Goal: Task Accomplishment & Management: Manage account settings

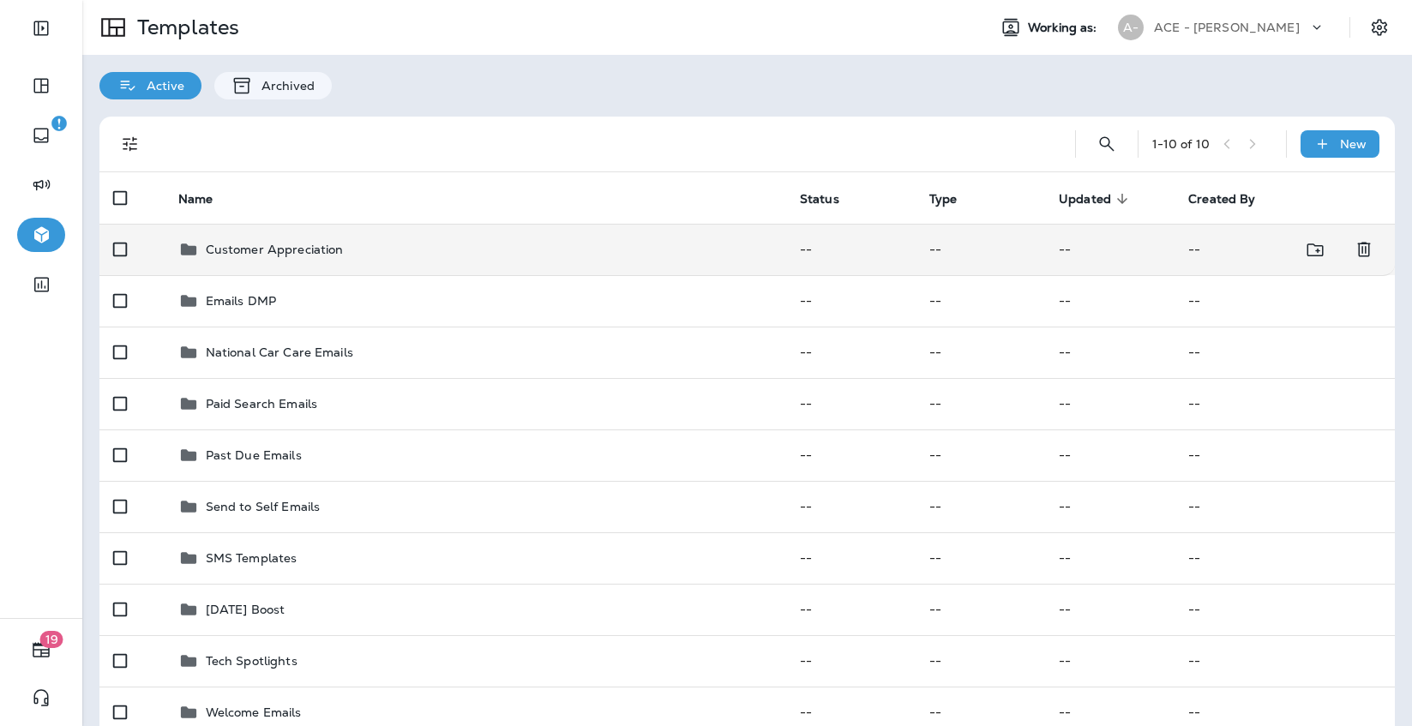
click at [681, 232] on td "Customer Appreciation" at bounding box center [475, 249] width 621 height 51
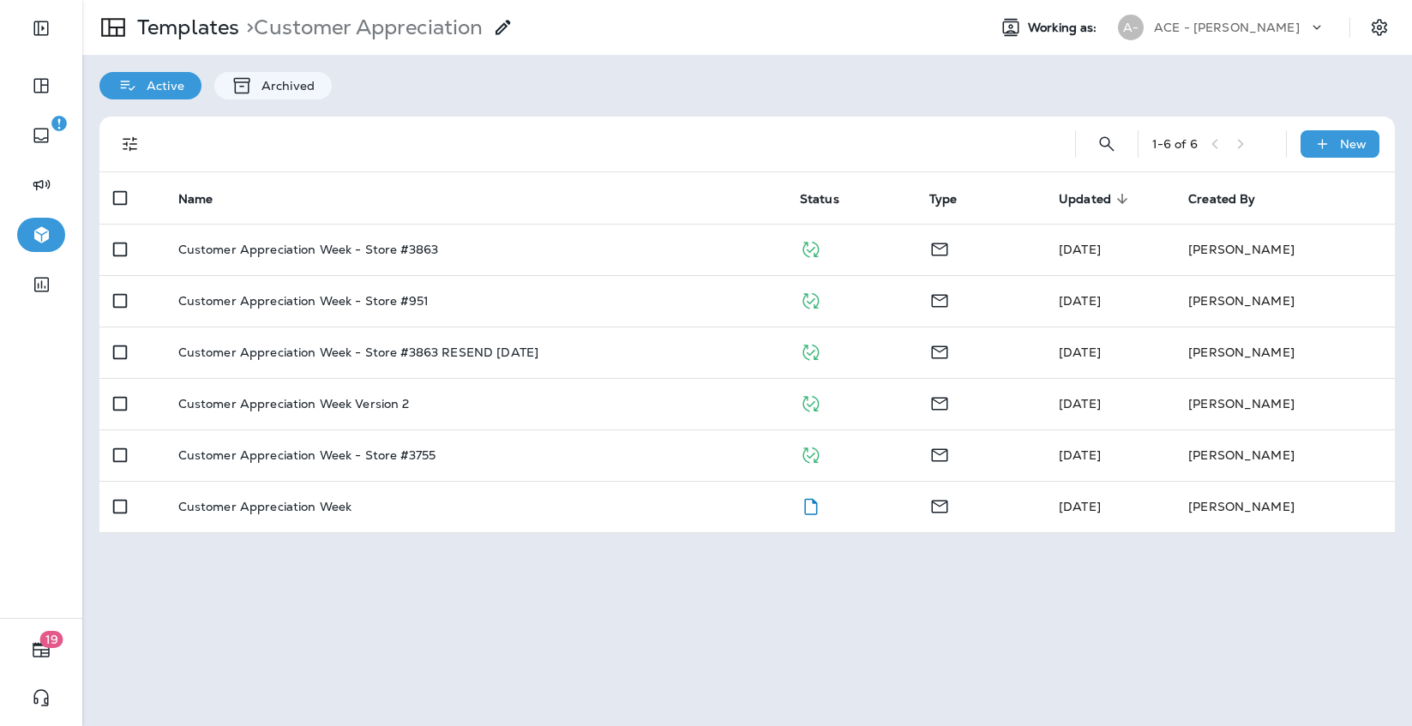
drag, startPoint x: 3, startPoint y: 489, endPoint x: 54, endPoint y: 489, distance: 51.4
click at [54, 489] on div at bounding box center [41, 475] width 82 height 285
click at [205, 30] on p "Templates" at bounding box center [184, 28] width 109 height 26
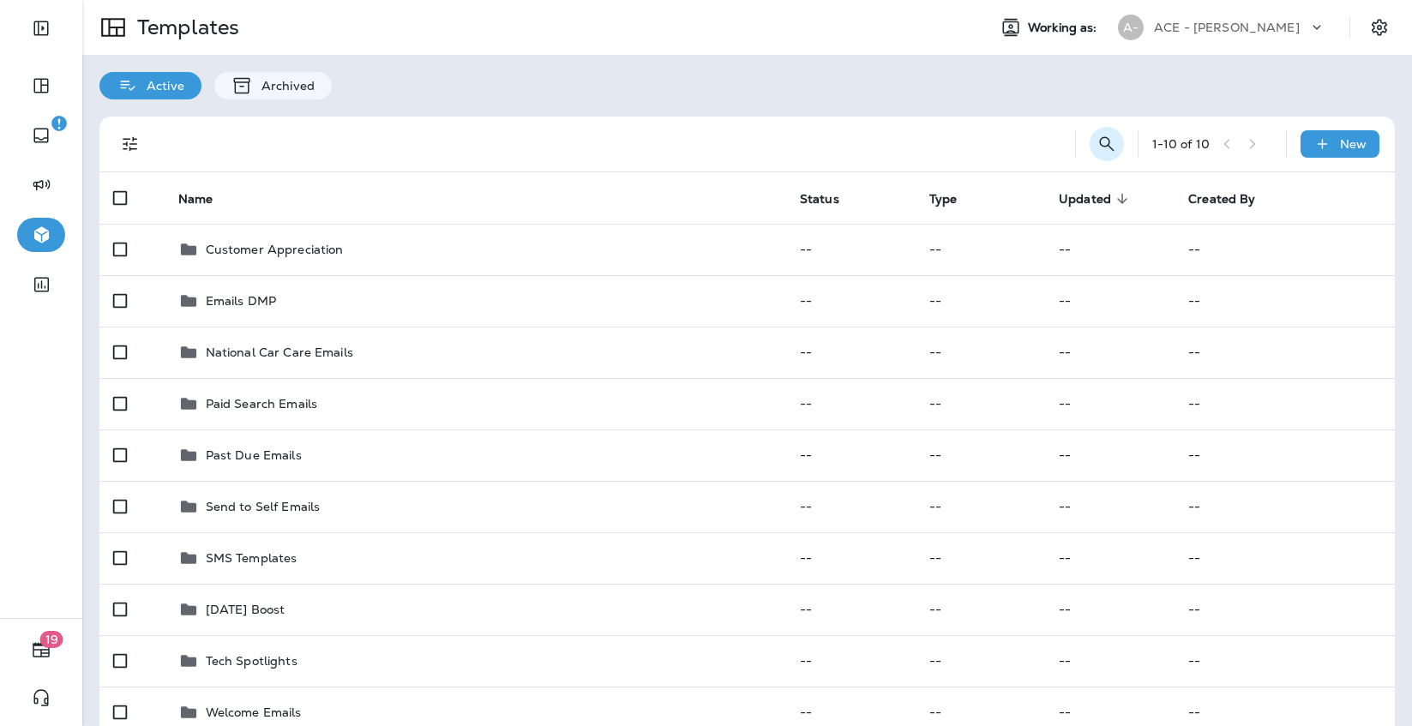
click at [1107, 138] on icon "Search Templates" at bounding box center [1106, 143] width 15 height 15
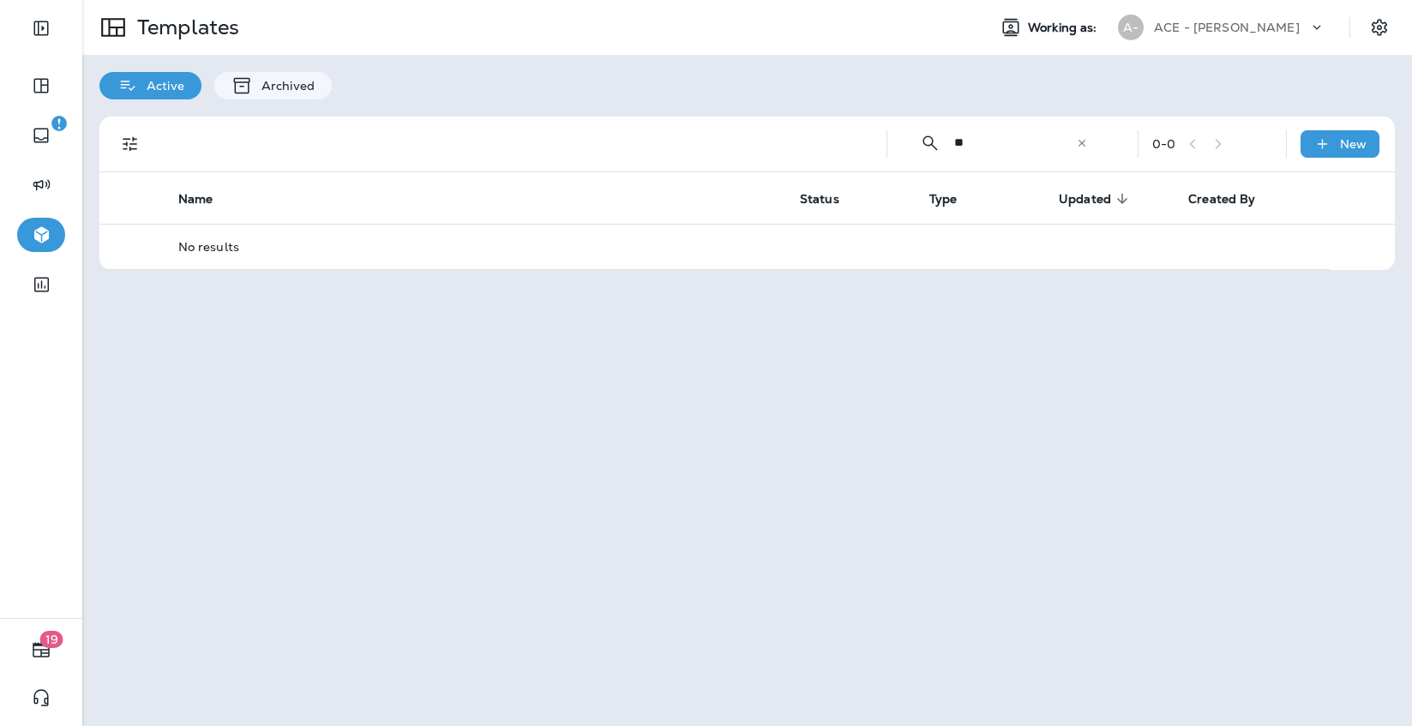
type input "*"
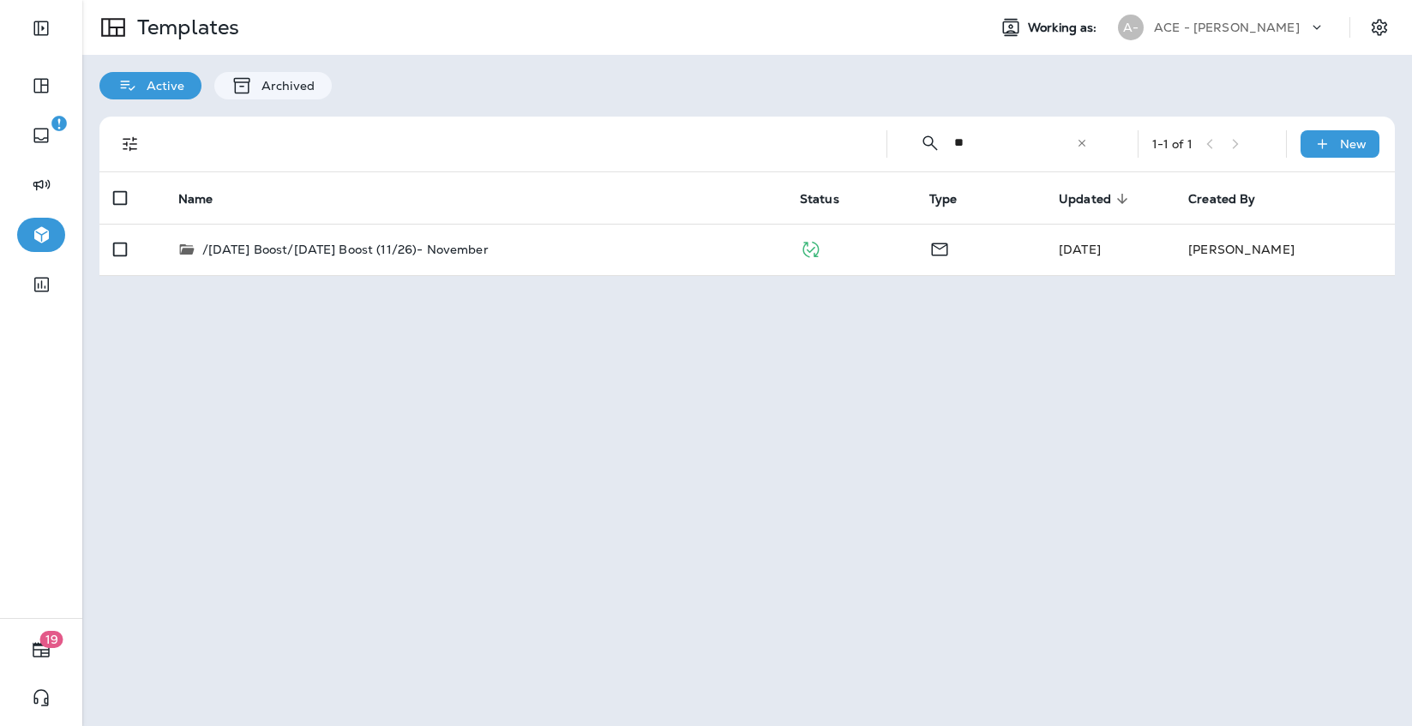
type input "*"
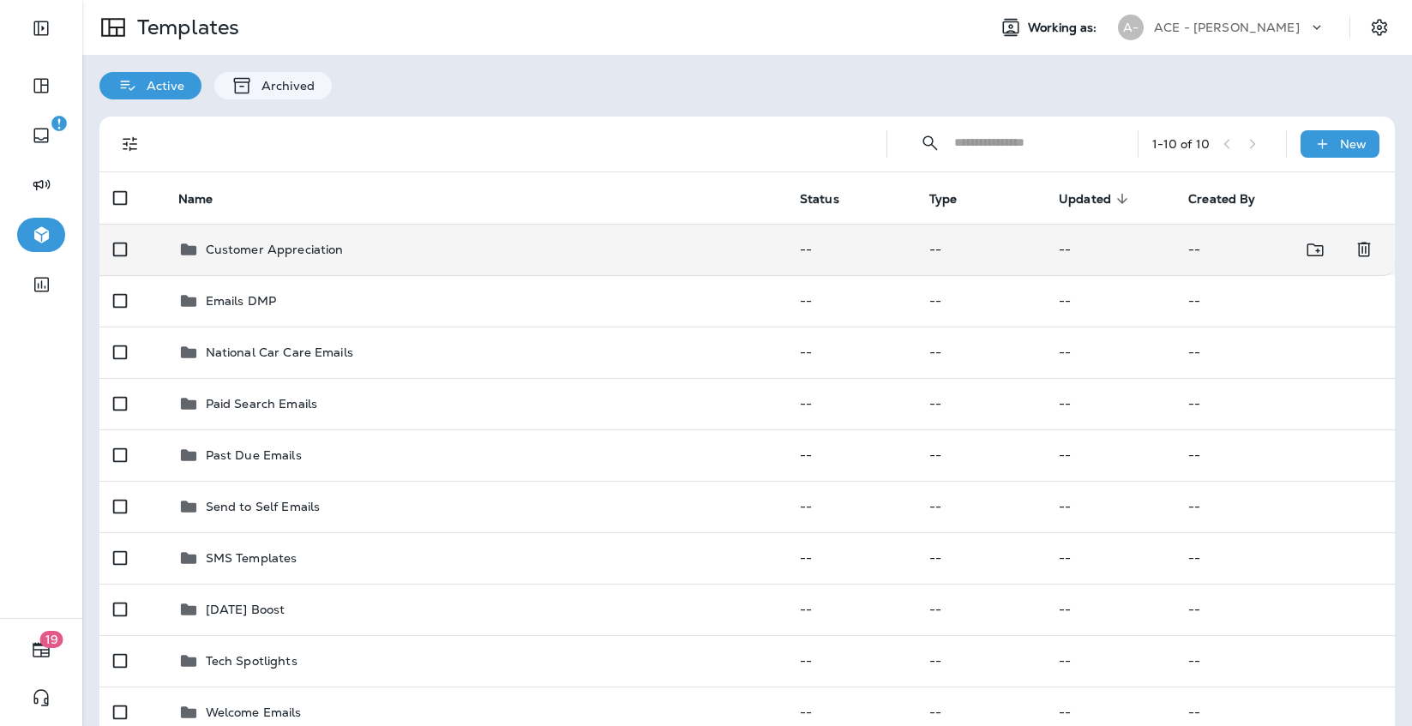
click at [536, 241] on div "Customer Appreciation" at bounding box center [475, 249] width 594 height 21
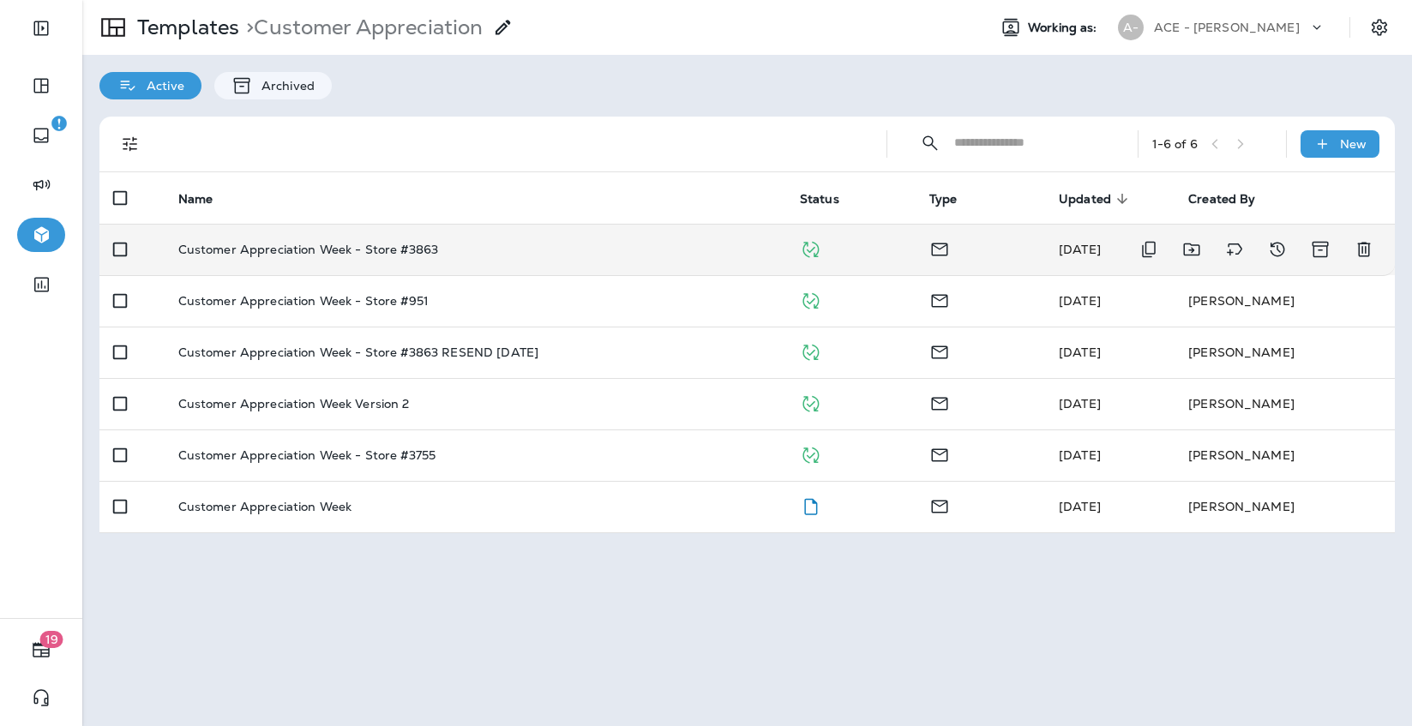
click at [729, 254] on div "Customer Appreciation Week - Store #3863" at bounding box center [475, 250] width 594 height 14
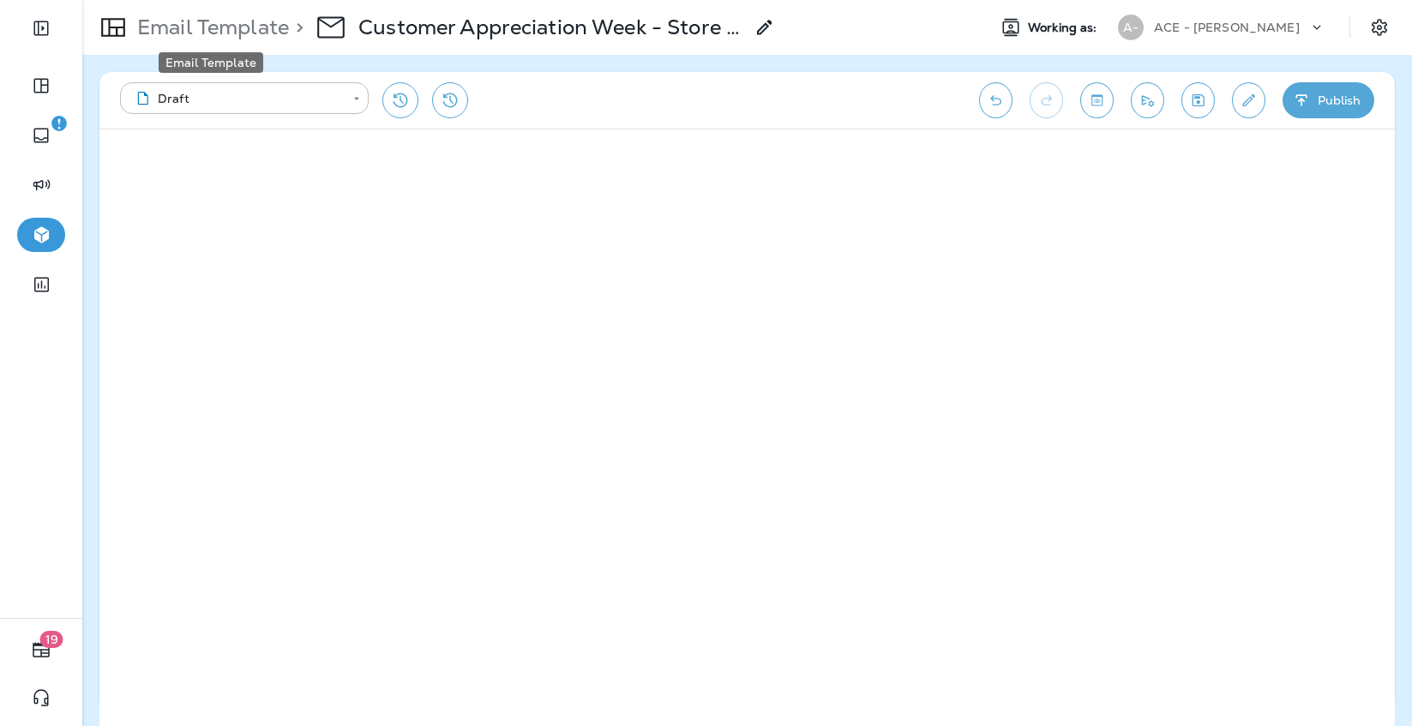
click at [249, 29] on p "Email Template" at bounding box center [209, 28] width 159 height 26
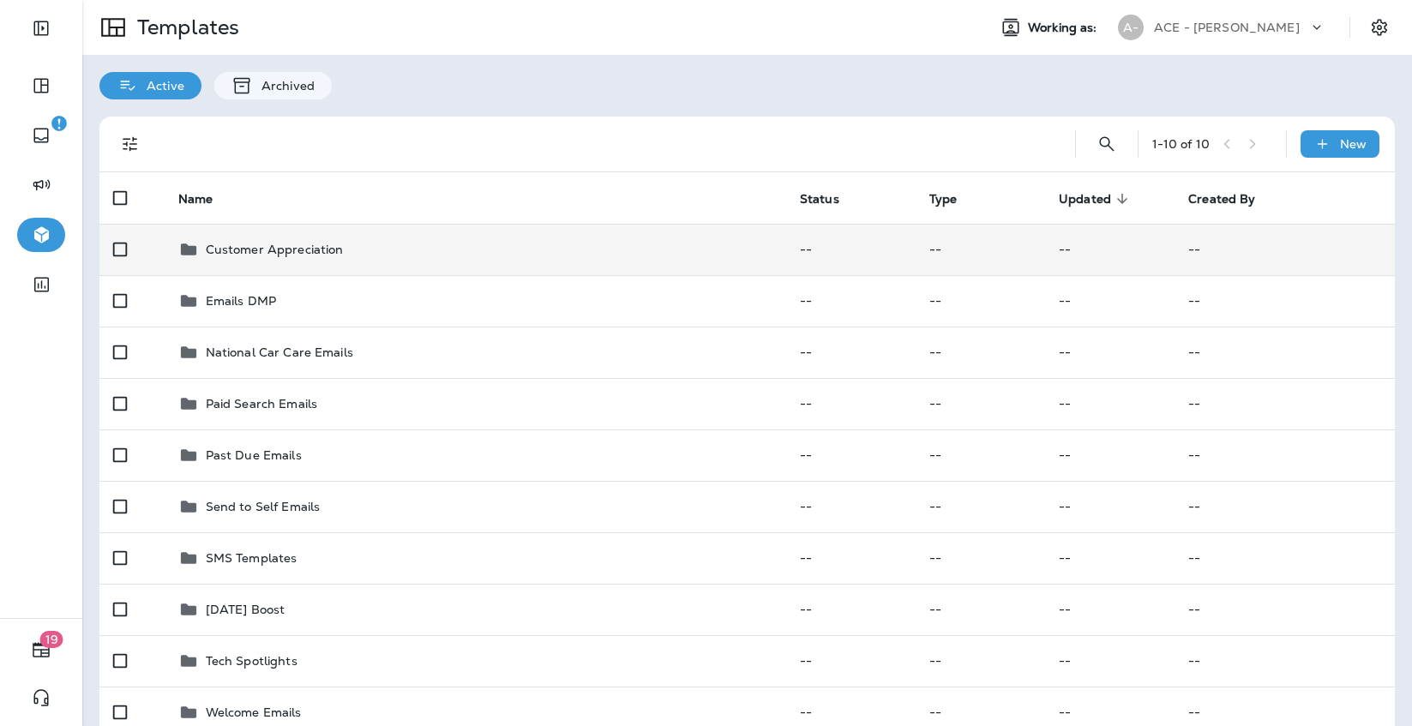
click at [417, 231] on td "Customer Appreciation" at bounding box center [475, 249] width 621 height 51
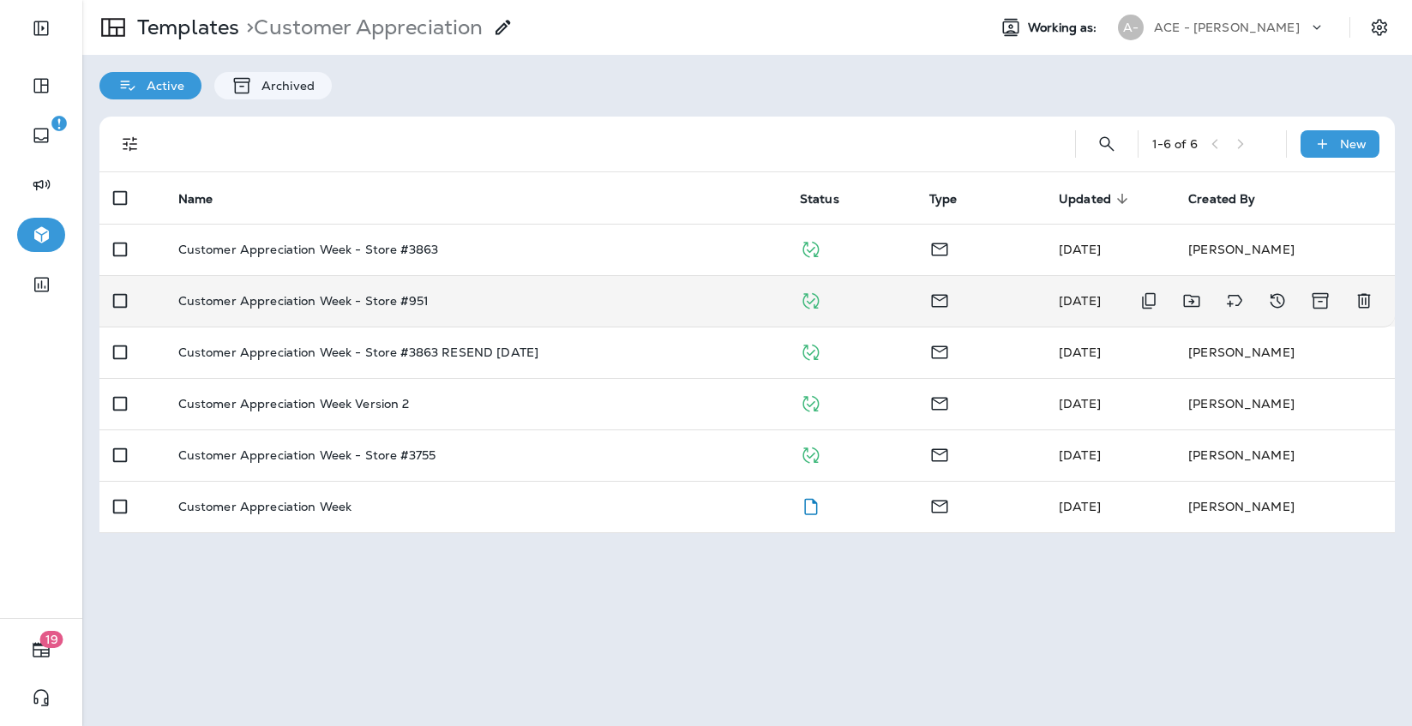
click at [480, 303] on div "Customer Appreciation Week - Store #951" at bounding box center [475, 301] width 594 height 14
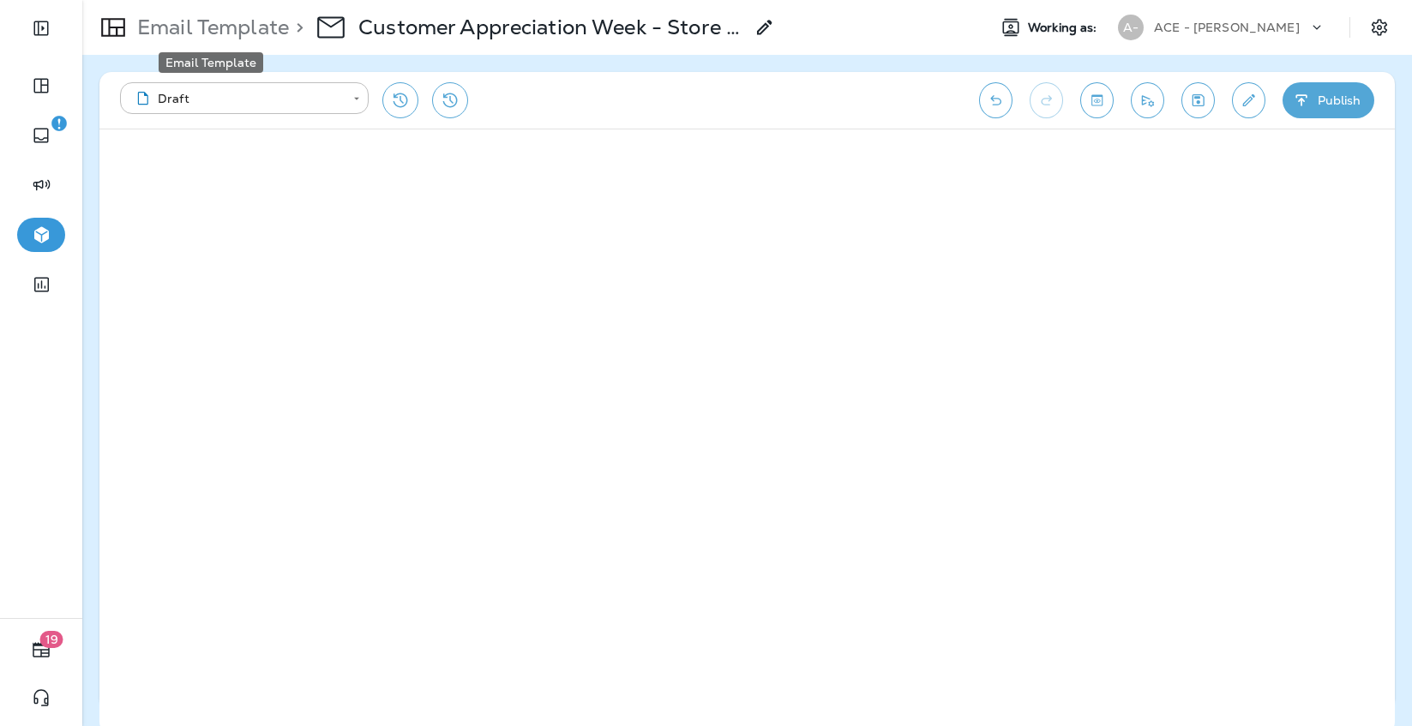
click at [250, 21] on p "Email Template" at bounding box center [209, 28] width 159 height 26
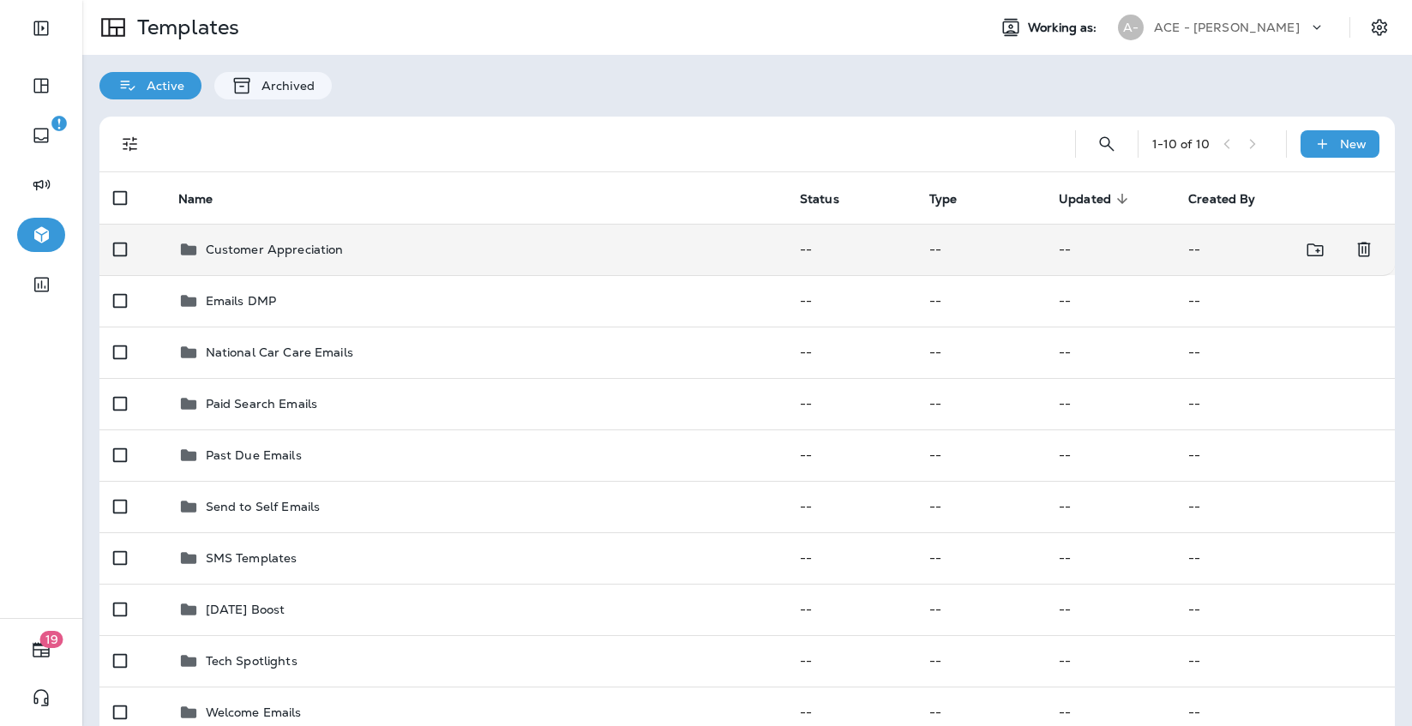
click at [393, 258] on div "Customer Appreciation" at bounding box center [475, 249] width 594 height 21
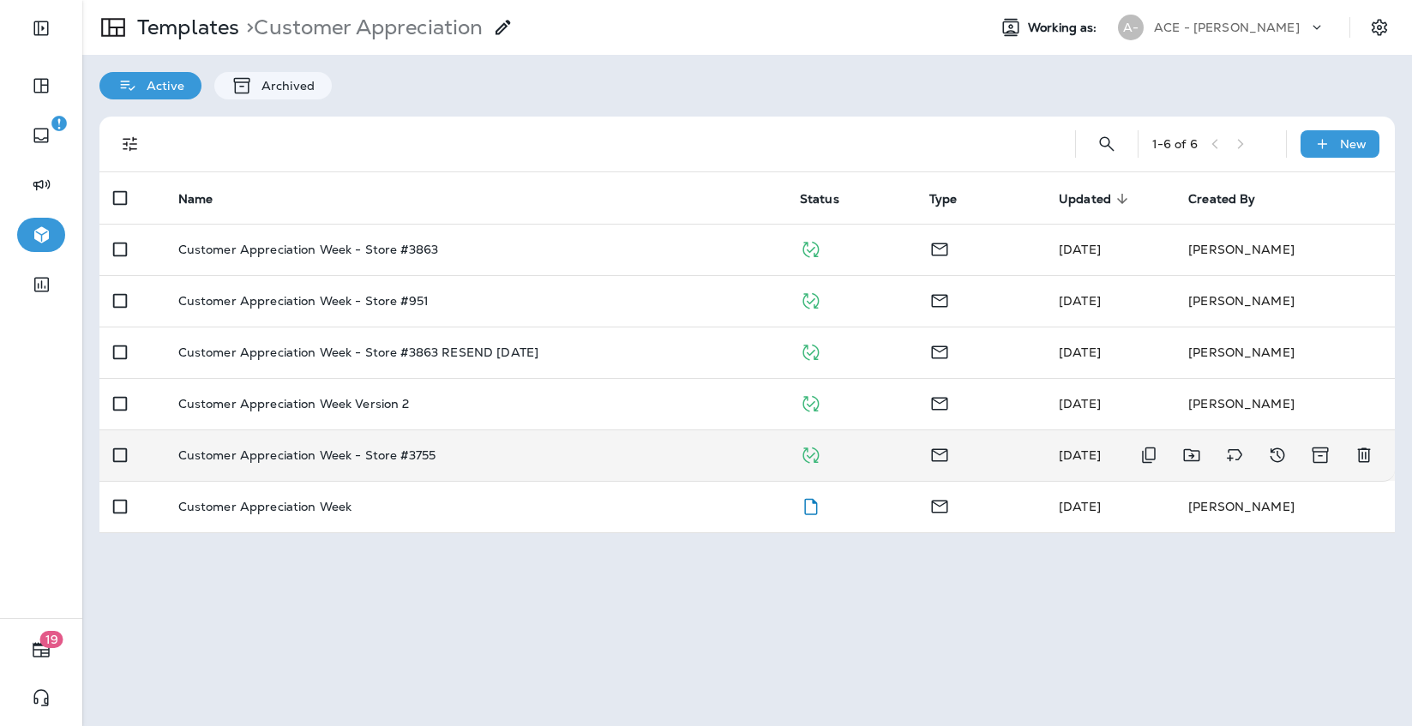
click at [423, 449] on p "Customer Appreciation Week - Store #3755" at bounding box center [307, 455] width 258 height 14
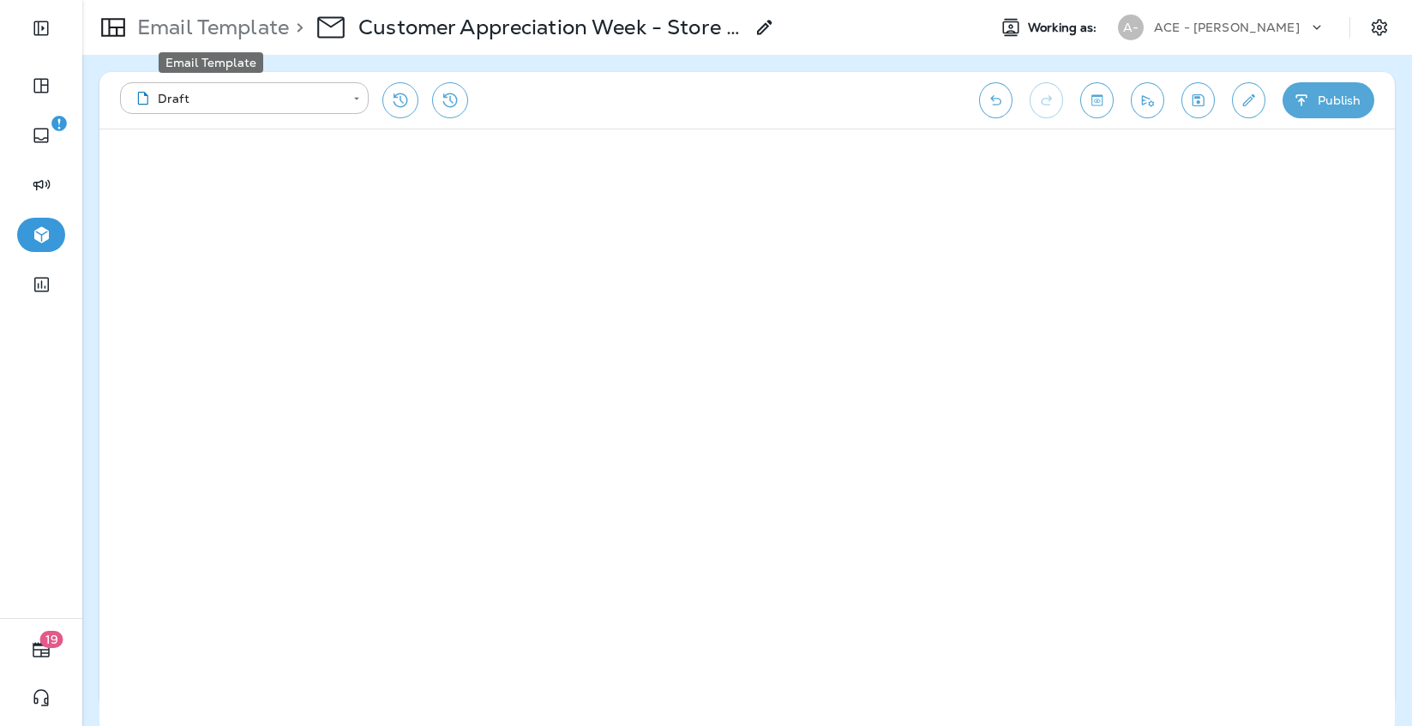
click at [241, 34] on p "Email Template" at bounding box center [209, 28] width 159 height 26
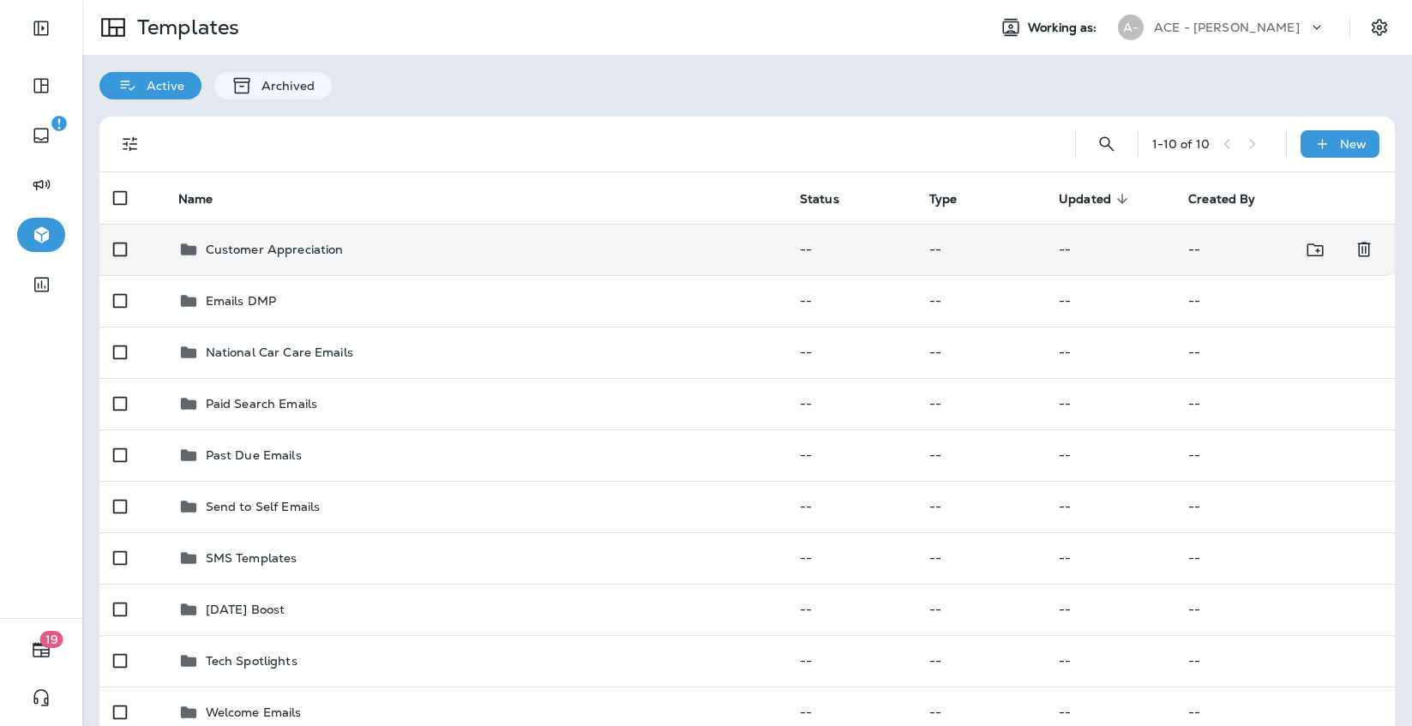
click at [463, 240] on div "Customer Appreciation" at bounding box center [475, 249] width 594 height 21
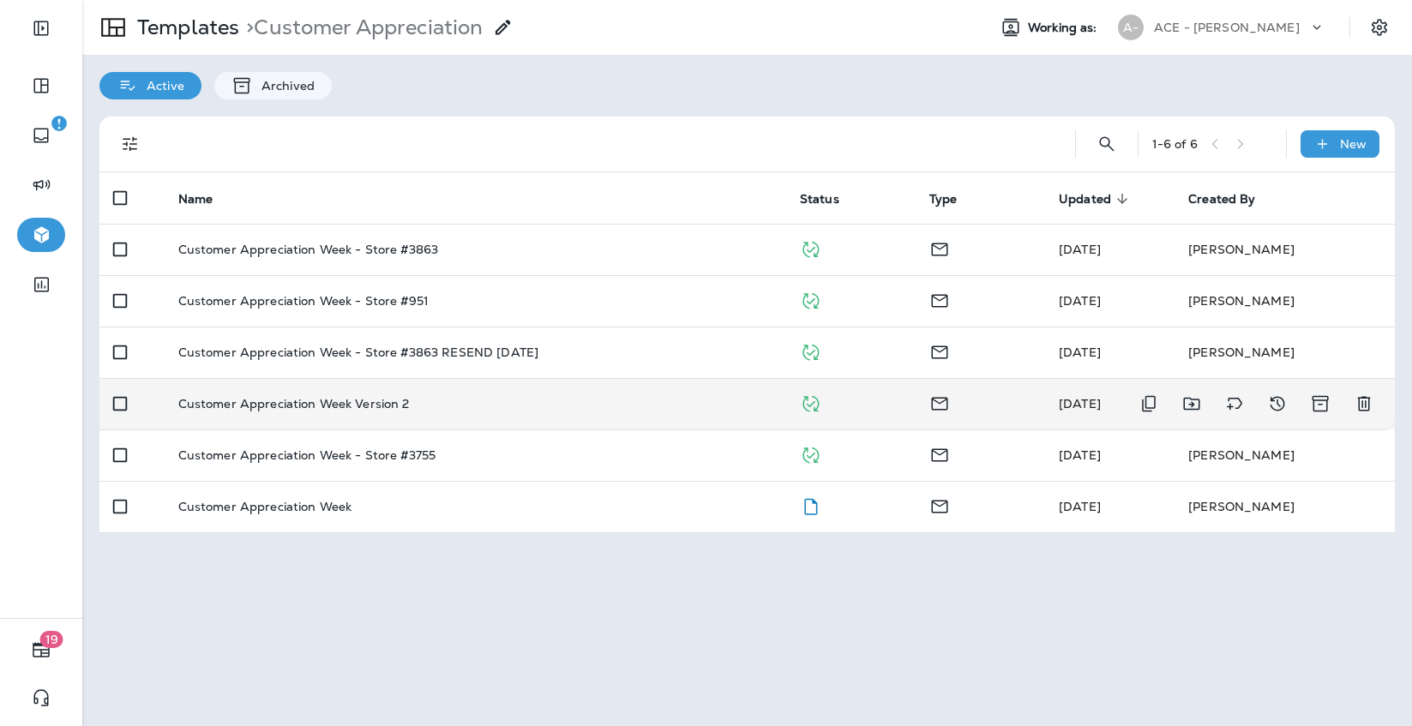
click at [444, 399] on div "Customer Appreciation Week Version 2" at bounding box center [475, 404] width 594 height 14
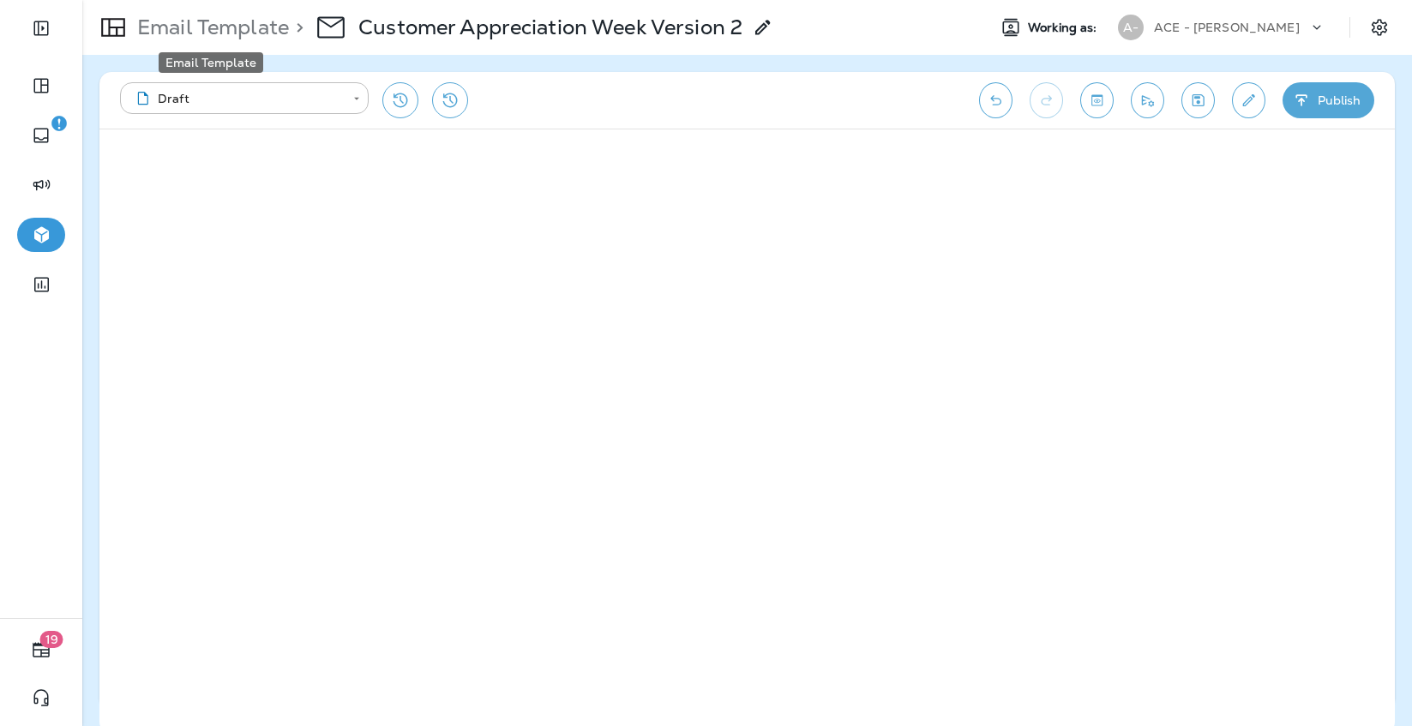
click at [243, 38] on p "Email Template" at bounding box center [209, 28] width 159 height 26
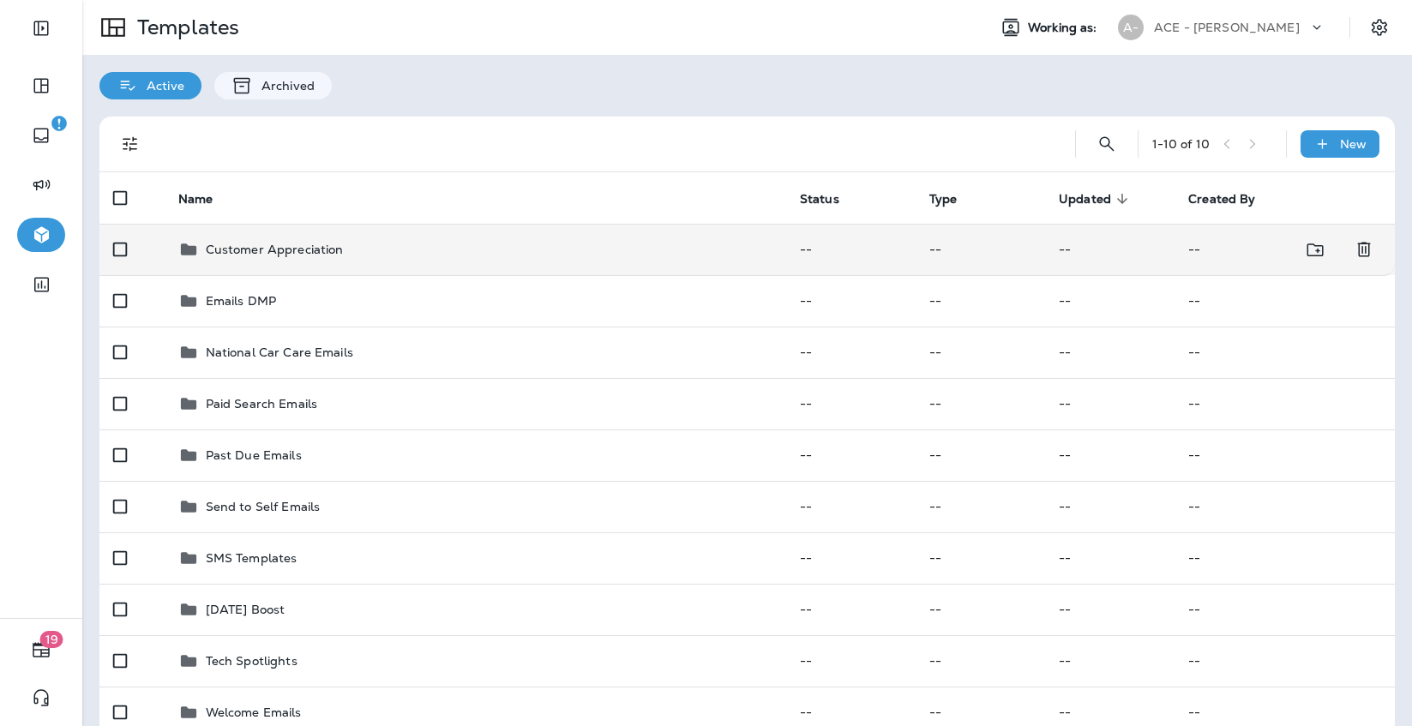
click at [341, 263] on td "Customer Appreciation" at bounding box center [475, 249] width 621 height 51
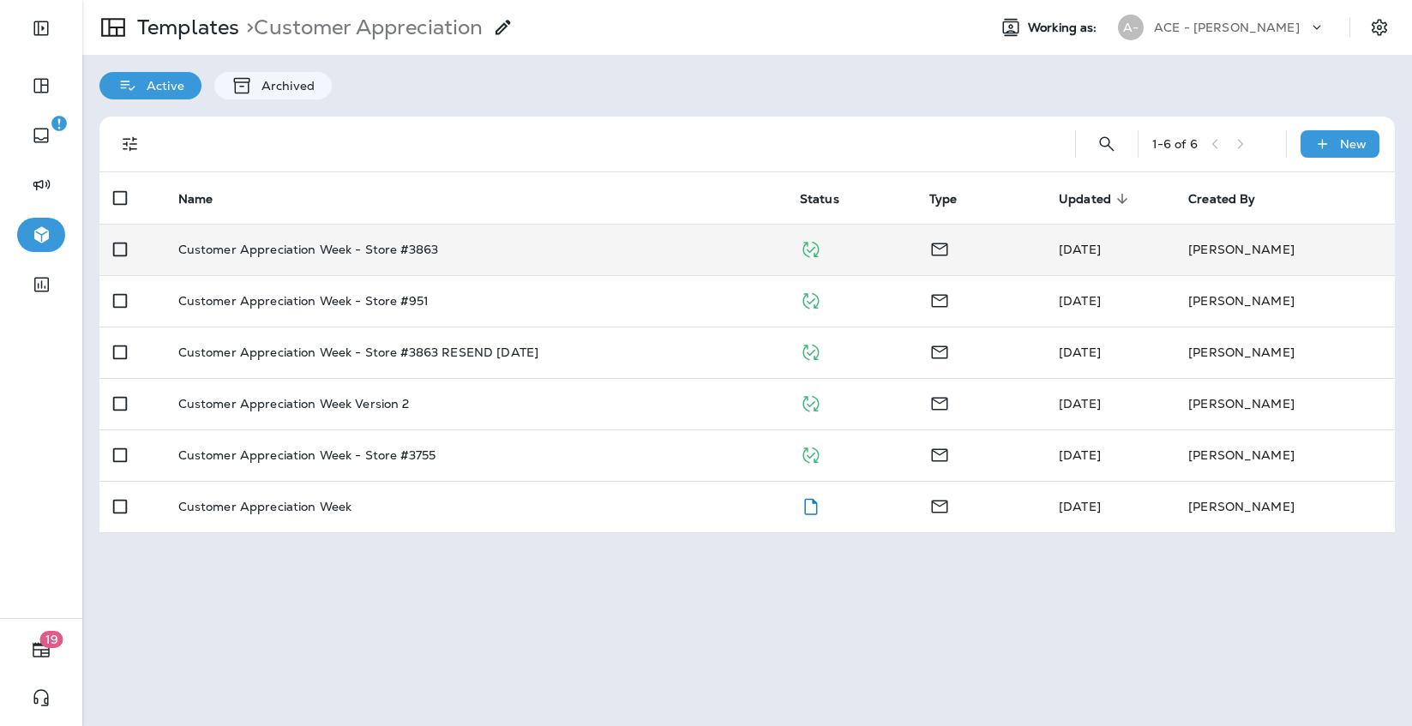
click at [345, 262] on td "Customer Appreciation Week - Store #3863" at bounding box center [475, 249] width 621 height 51
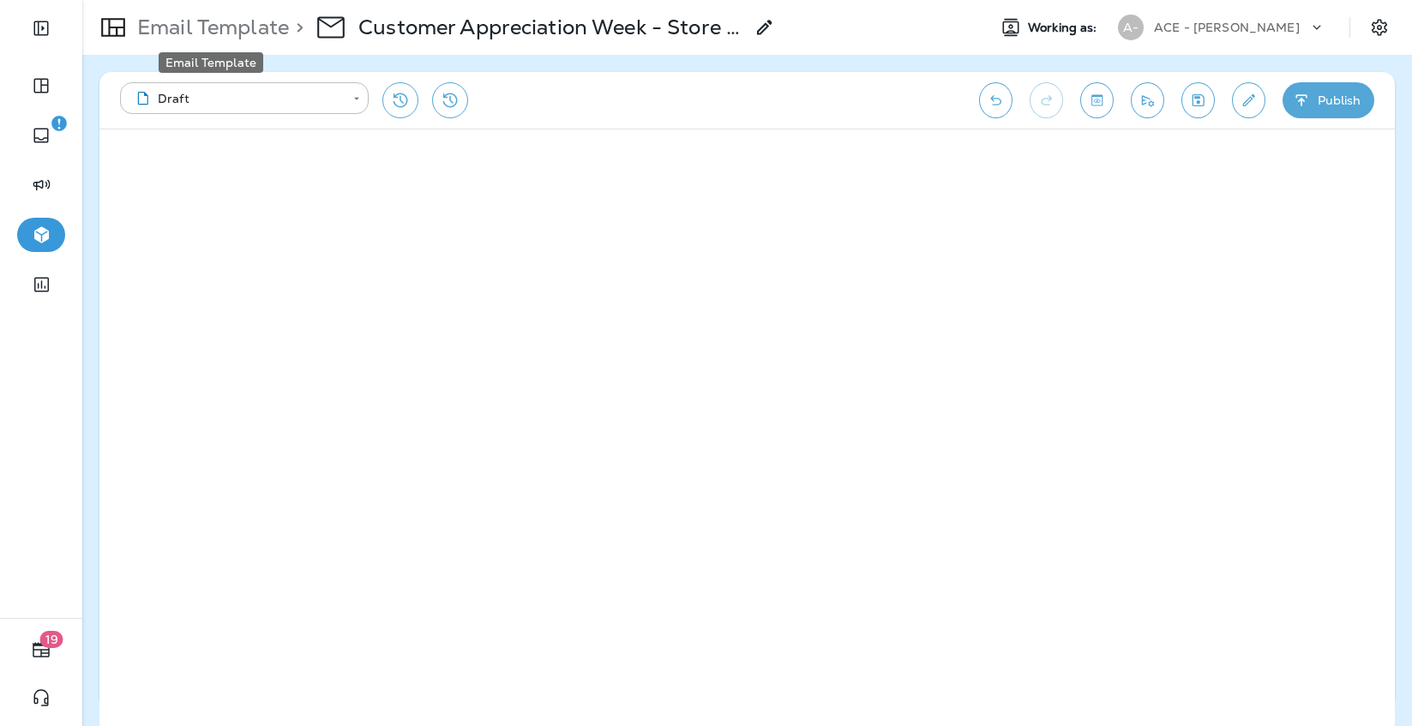
click at [254, 35] on p "Email Template" at bounding box center [209, 28] width 159 height 26
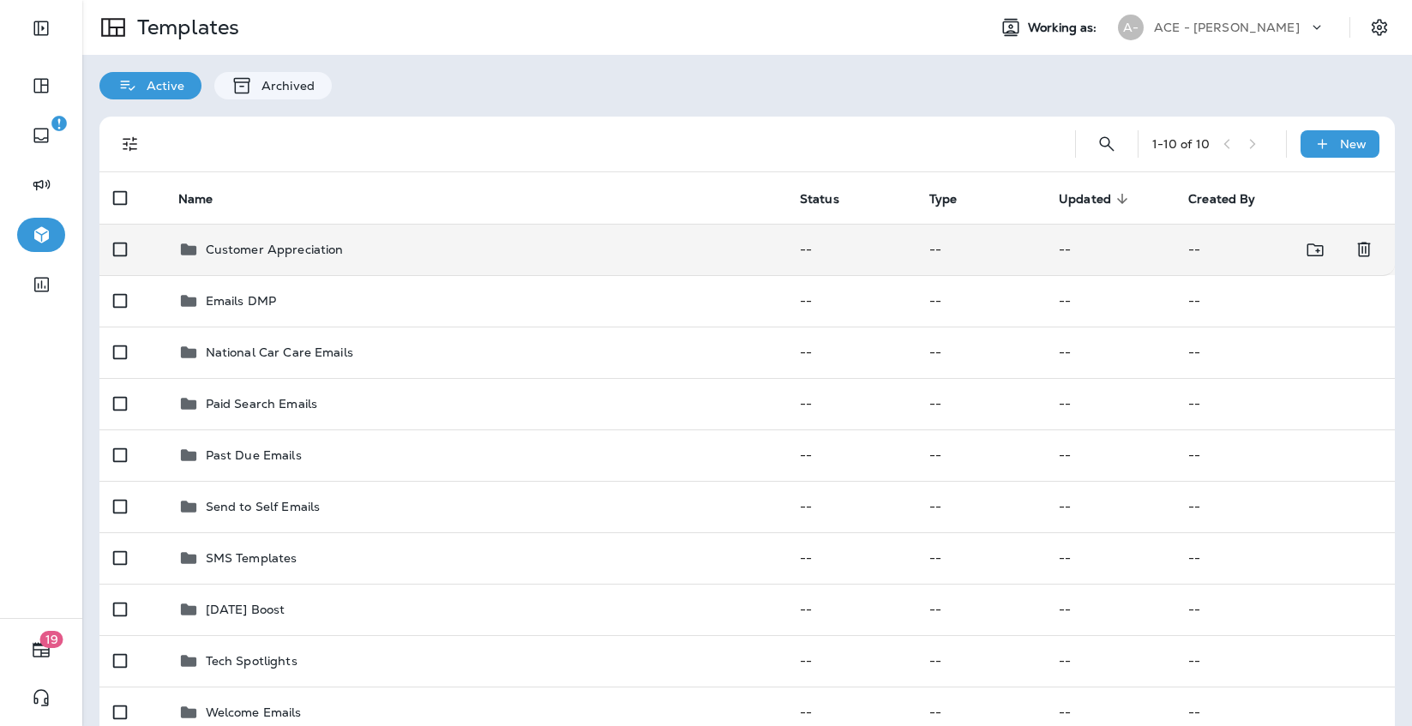
click at [465, 267] on td "Customer Appreciation" at bounding box center [475, 249] width 621 height 51
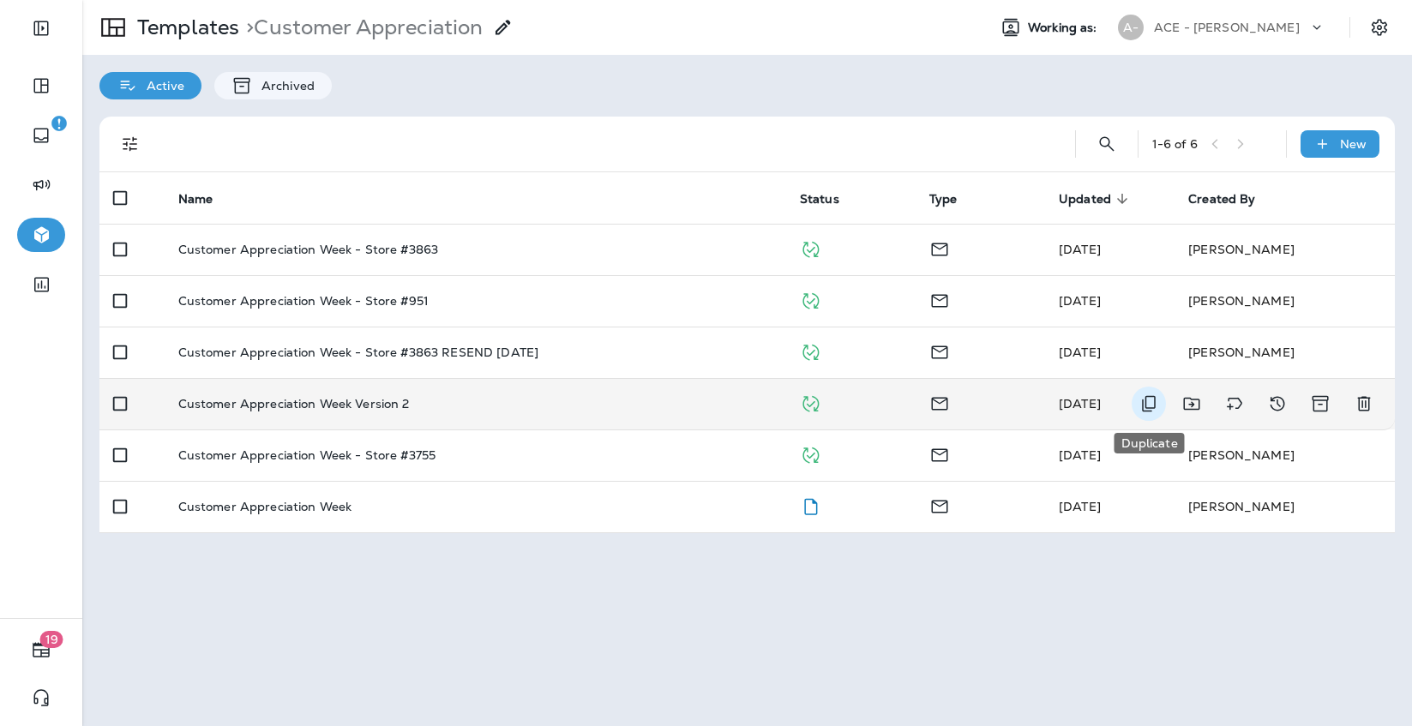
click at [1141, 401] on icon "Duplicate" at bounding box center [1148, 403] width 21 height 21
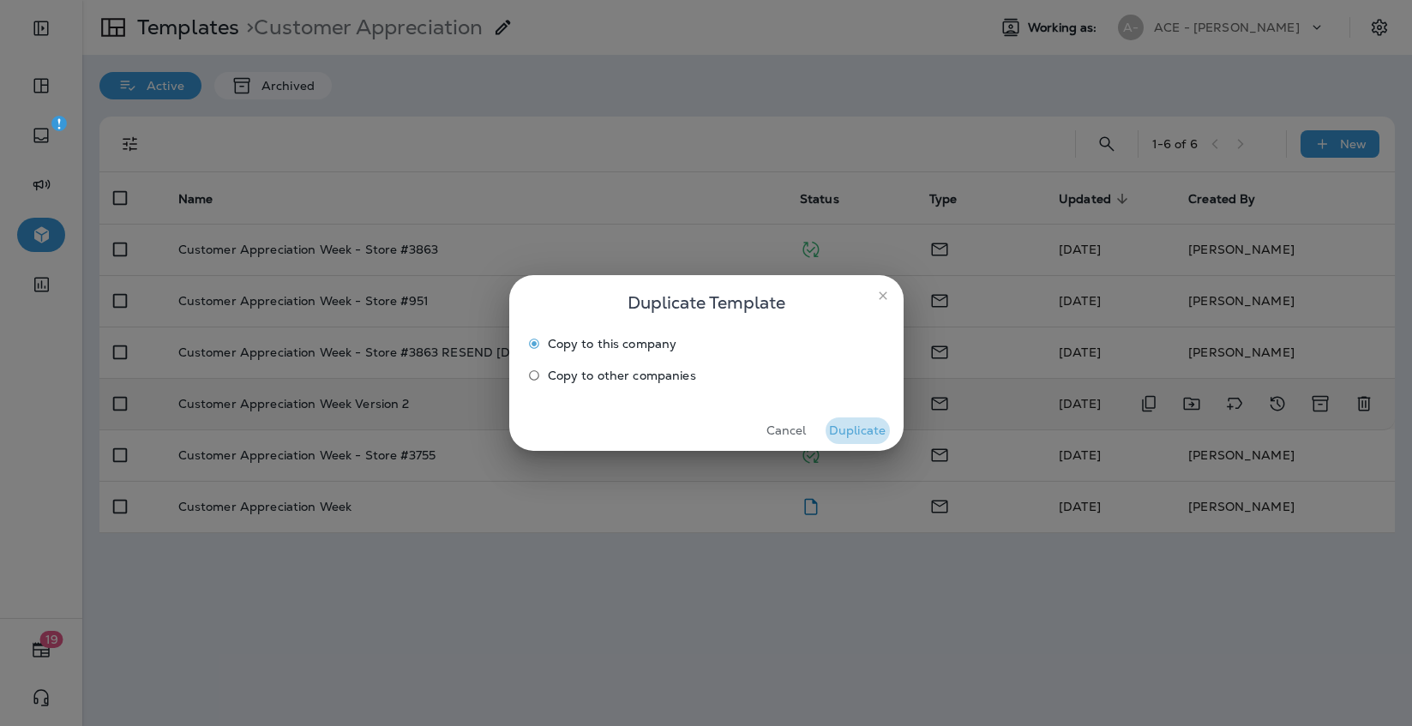
click at [865, 433] on button "Duplicate" at bounding box center [857, 430] width 64 height 27
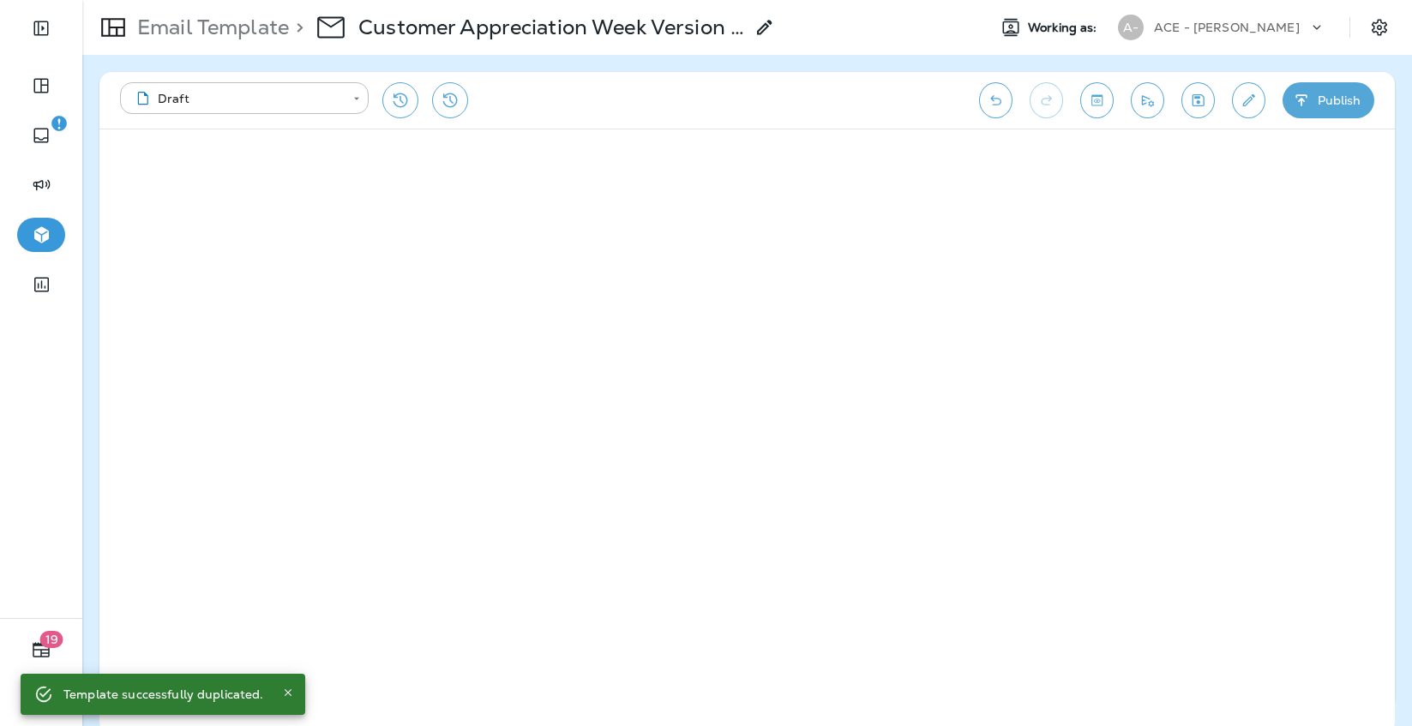
click at [765, 30] on use at bounding box center [764, 27] width 15 height 15
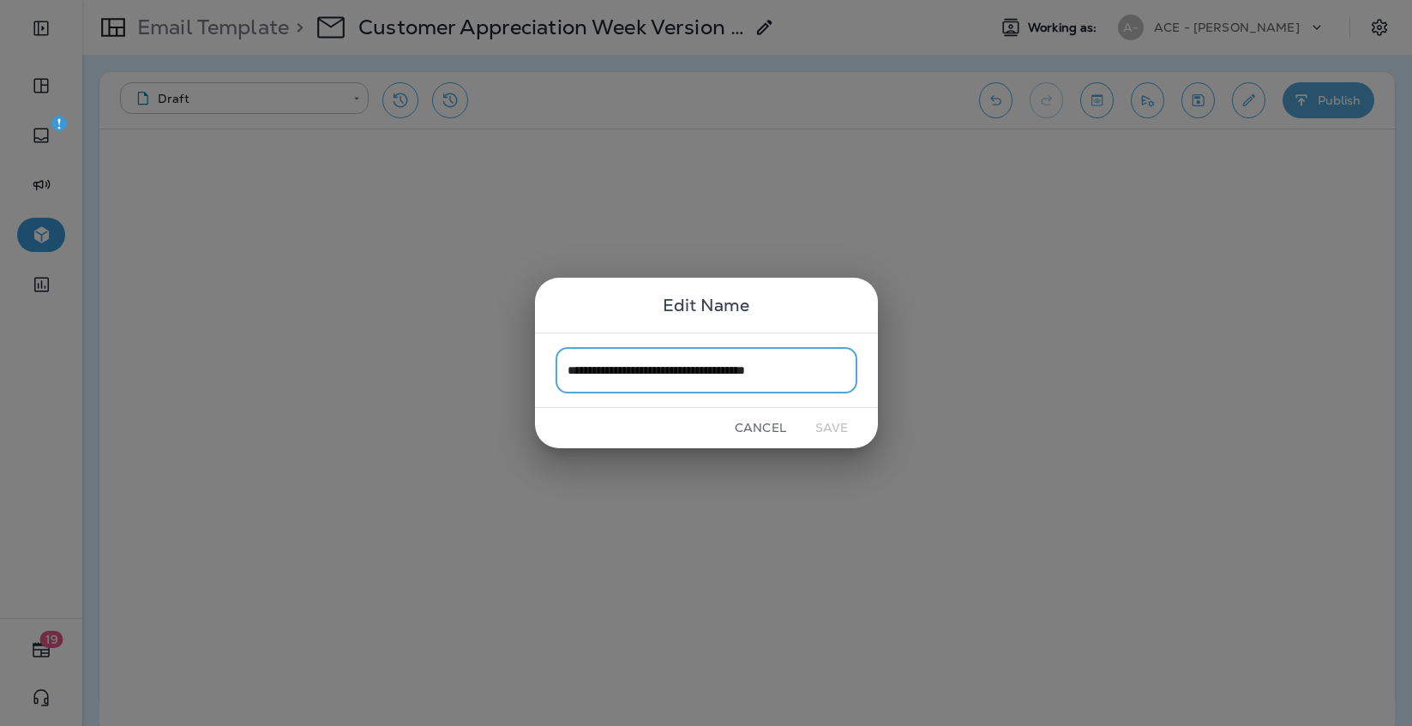
click at [735, 386] on input "**********" at bounding box center [706, 369] width 302 height 45
drag, startPoint x: 707, startPoint y: 371, endPoint x: 922, endPoint y: 369, distance: 215.2
click at [922, 369] on div "**********" at bounding box center [706, 363] width 1412 height 726
click at [784, 366] on input "**********" at bounding box center [706, 369] width 302 height 45
click at [745, 371] on input "**********" at bounding box center [706, 369] width 302 height 45
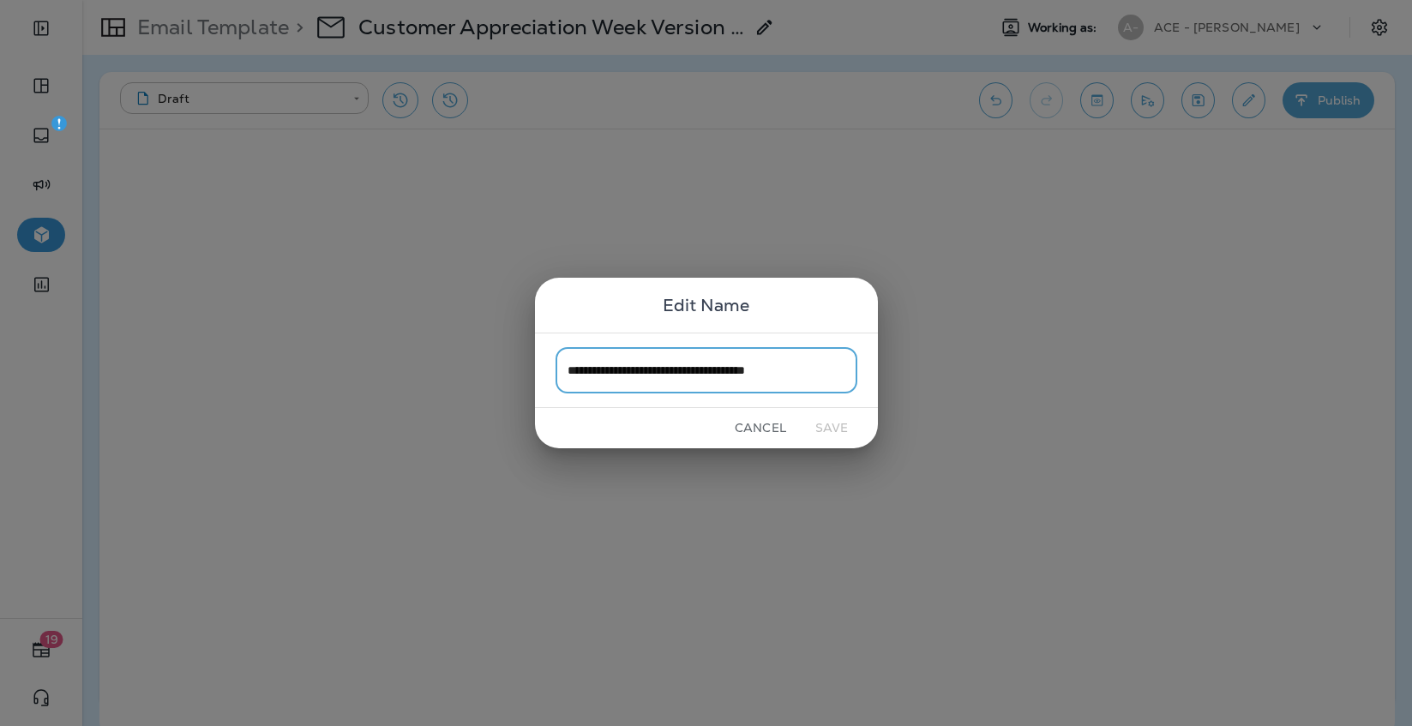
drag, startPoint x: 741, startPoint y: 371, endPoint x: 876, endPoint y: 374, distance: 135.5
click at [876, 374] on div "**********" at bounding box center [706, 370] width 343 height 75
click at [780, 369] on input "**********" at bounding box center [706, 369] width 302 height 45
type input "**********"
click at [844, 423] on button "Save" at bounding box center [832, 428] width 64 height 27
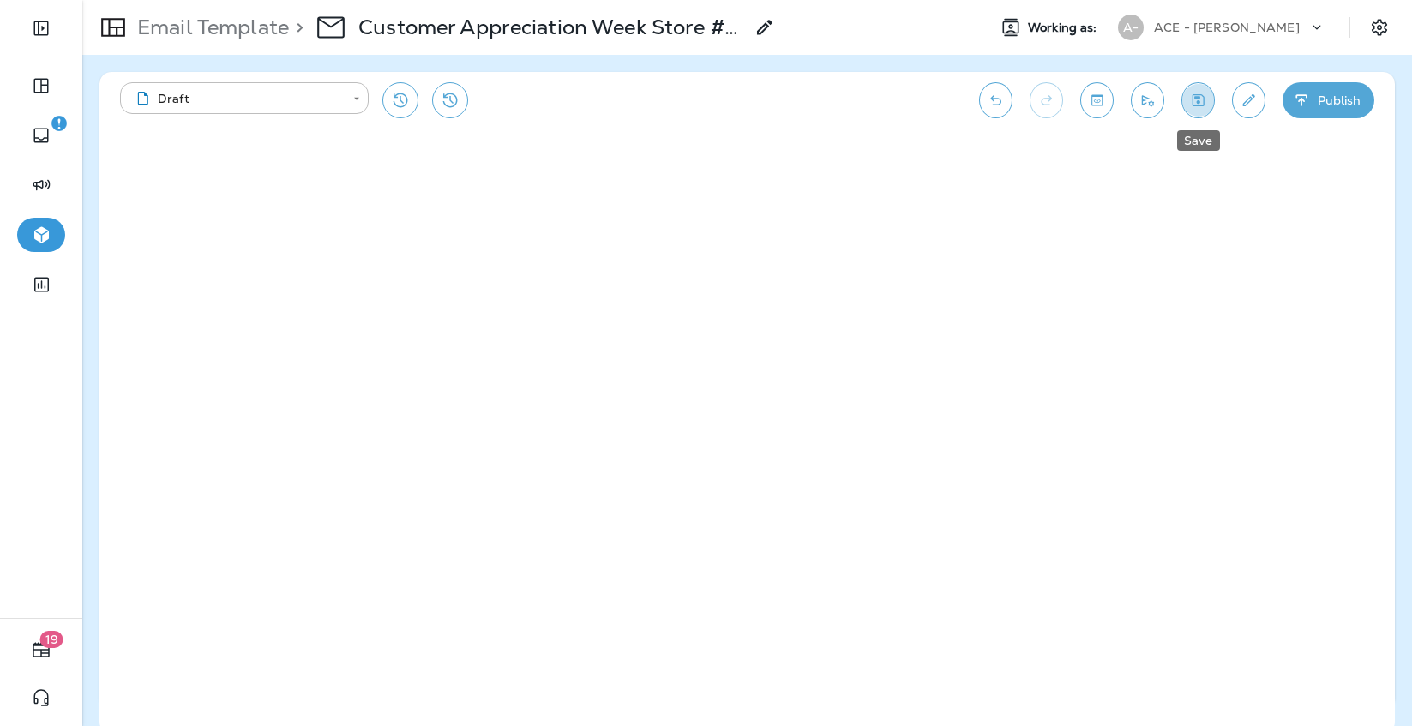
click at [1197, 101] on icon "Save" at bounding box center [1198, 100] width 12 height 12
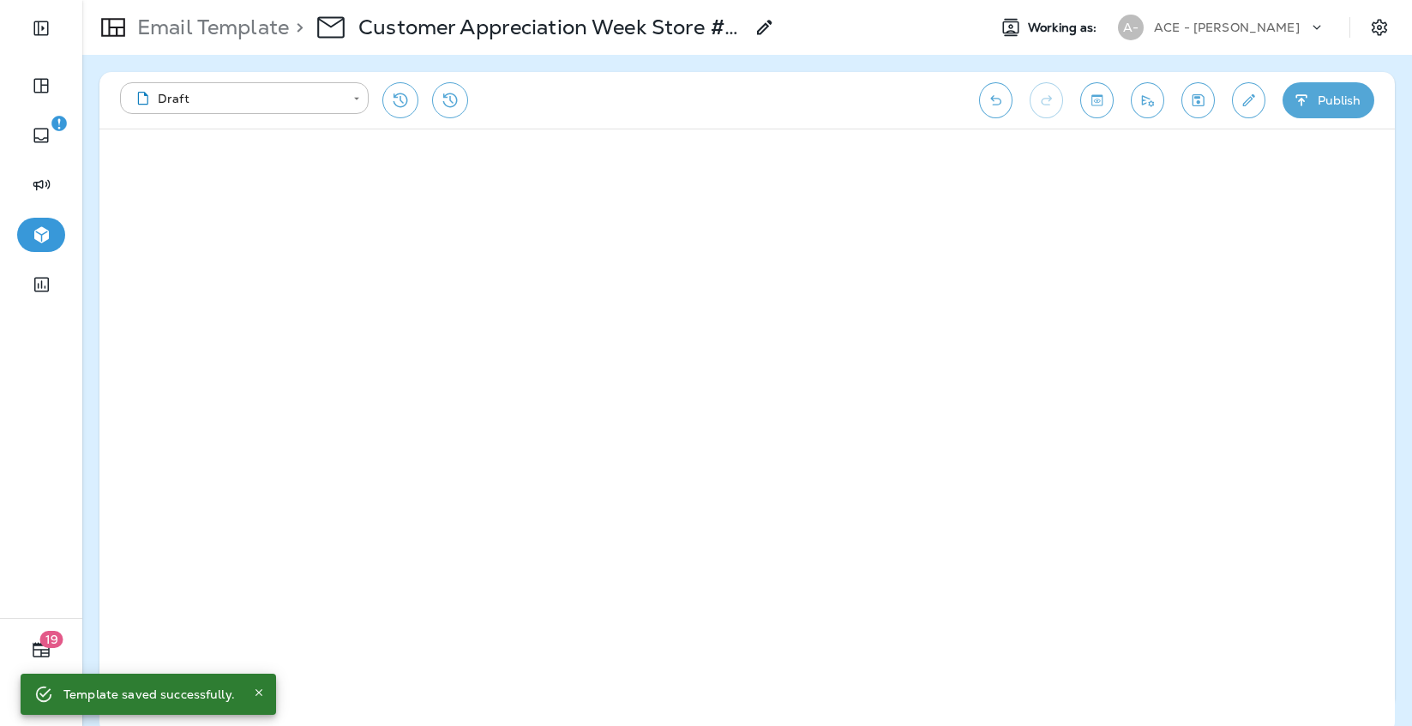
click at [233, 33] on p "Email Template" at bounding box center [209, 28] width 159 height 26
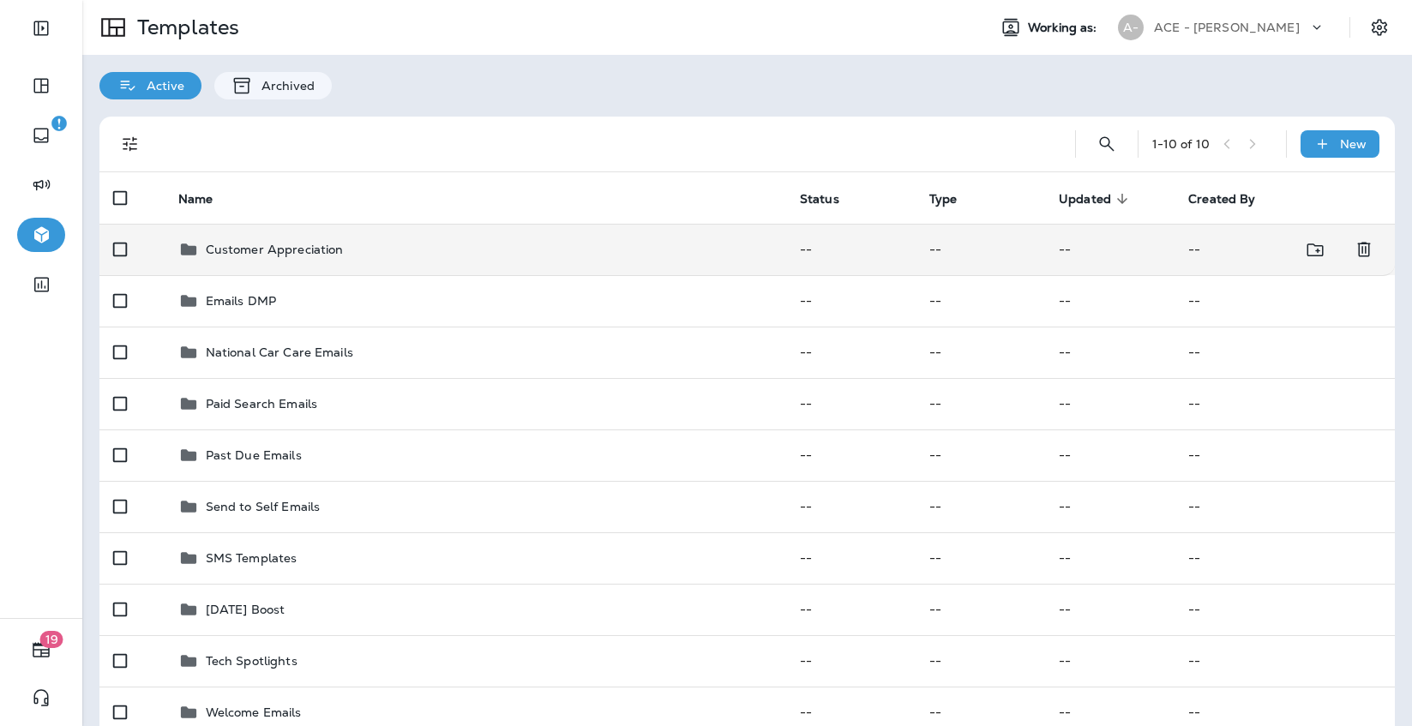
click at [391, 239] on div "Customer Appreciation" at bounding box center [475, 249] width 594 height 21
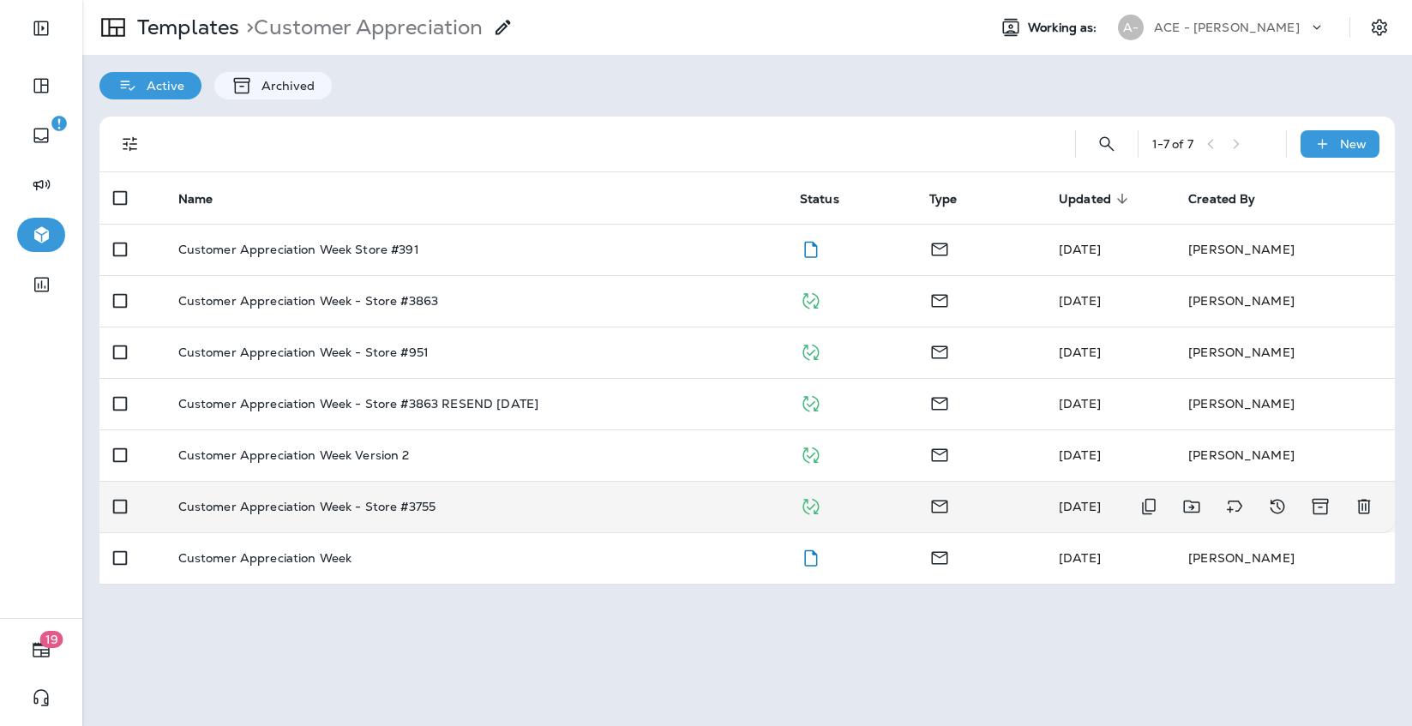
click at [489, 494] on td "Customer Appreciation Week - Store #3755" at bounding box center [475, 506] width 621 height 51
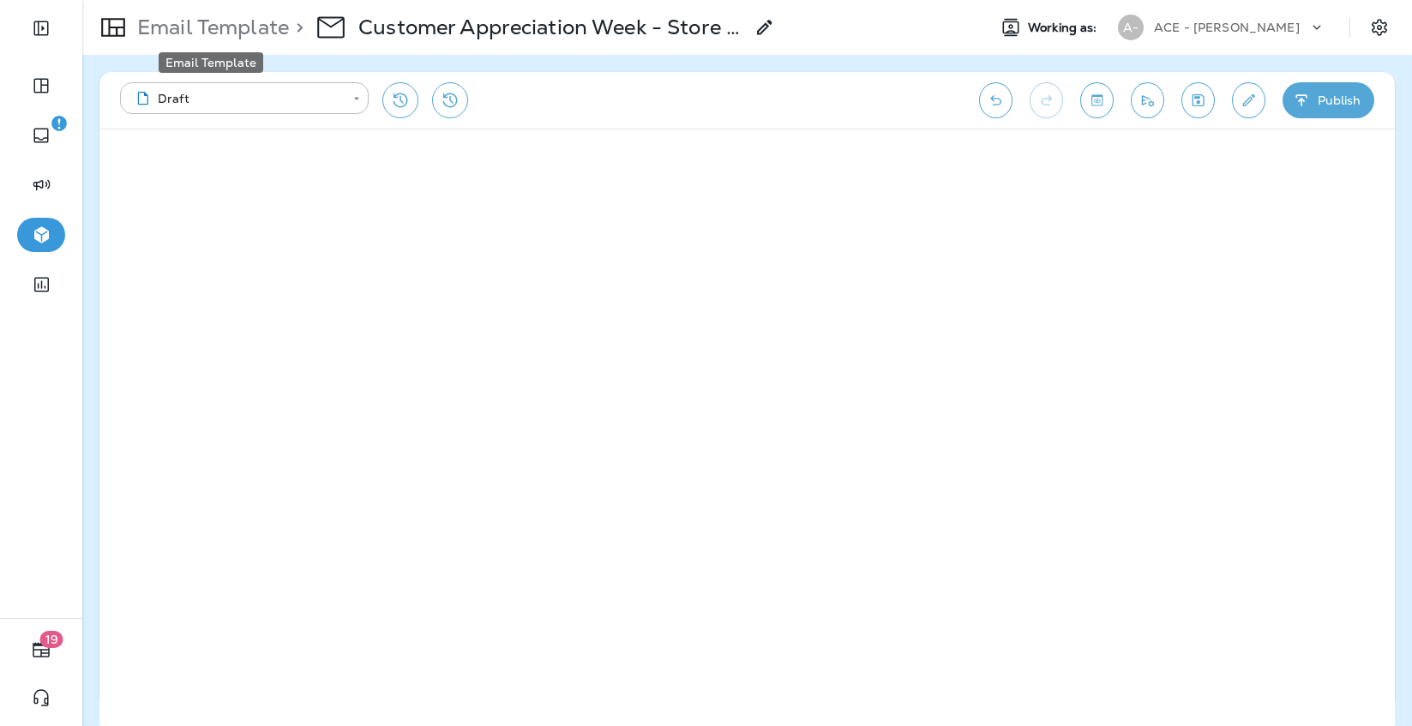
click at [244, 31] on p "Email Template" at bounding box center [209, 28] width 159 height 26
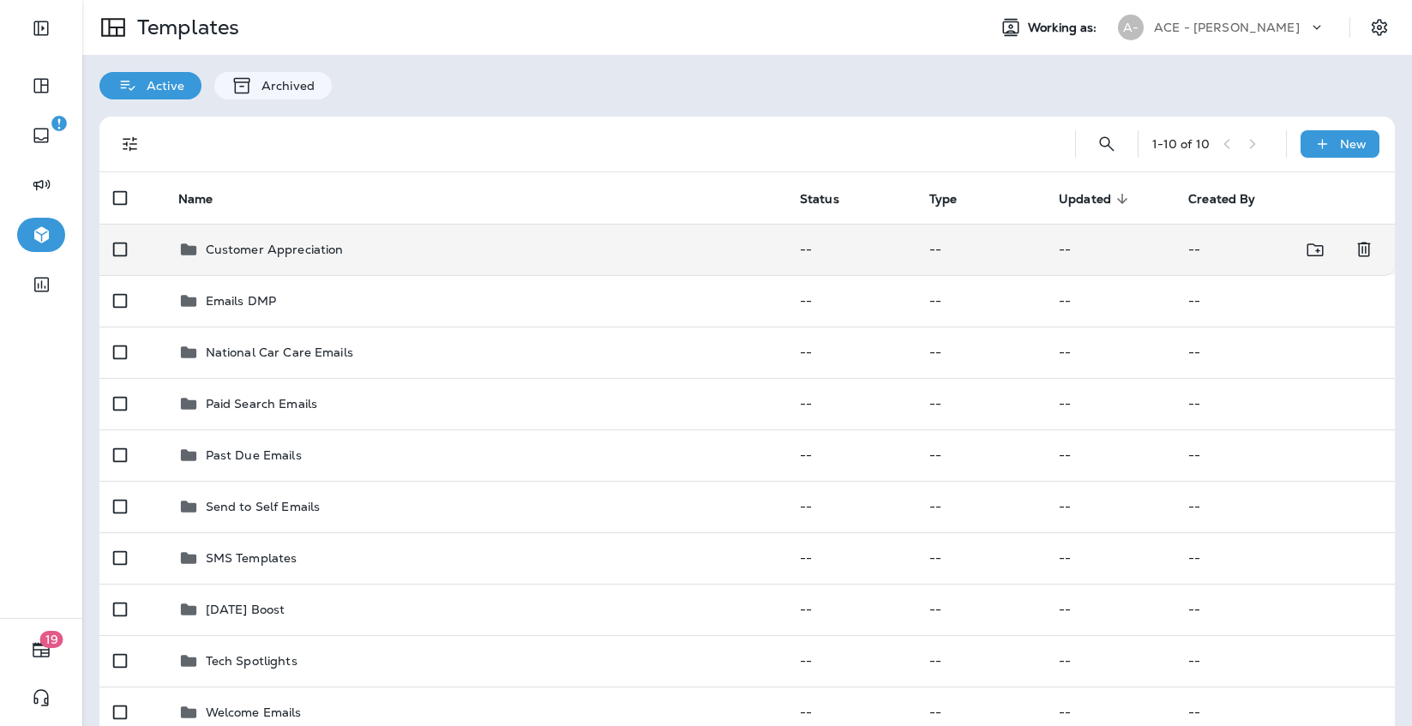
click at [447, 237] on td "Customer Appreciation" at bounding box center [475, 249] width 621 height 51
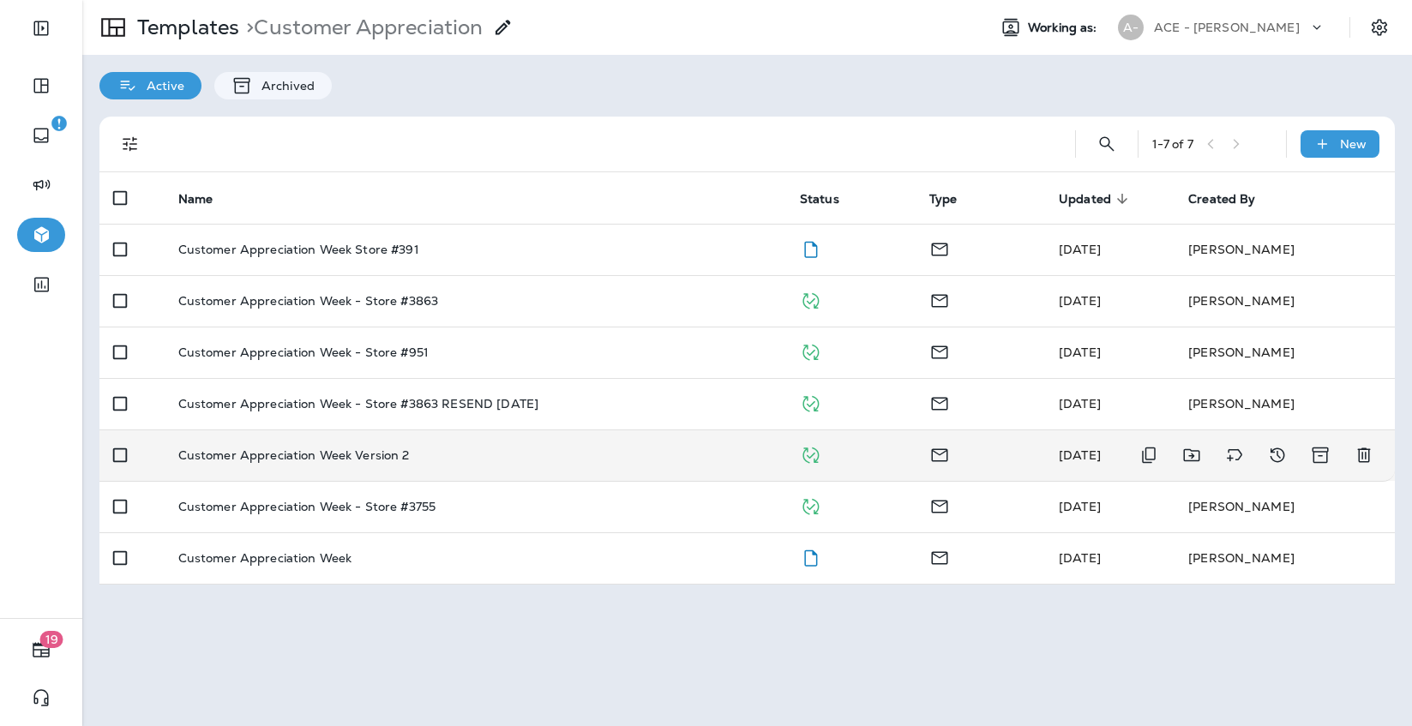
click at [458, 444] on td "Customer Appreciation Week Version 2" at bounding box center [475, 454] width 621 height 51
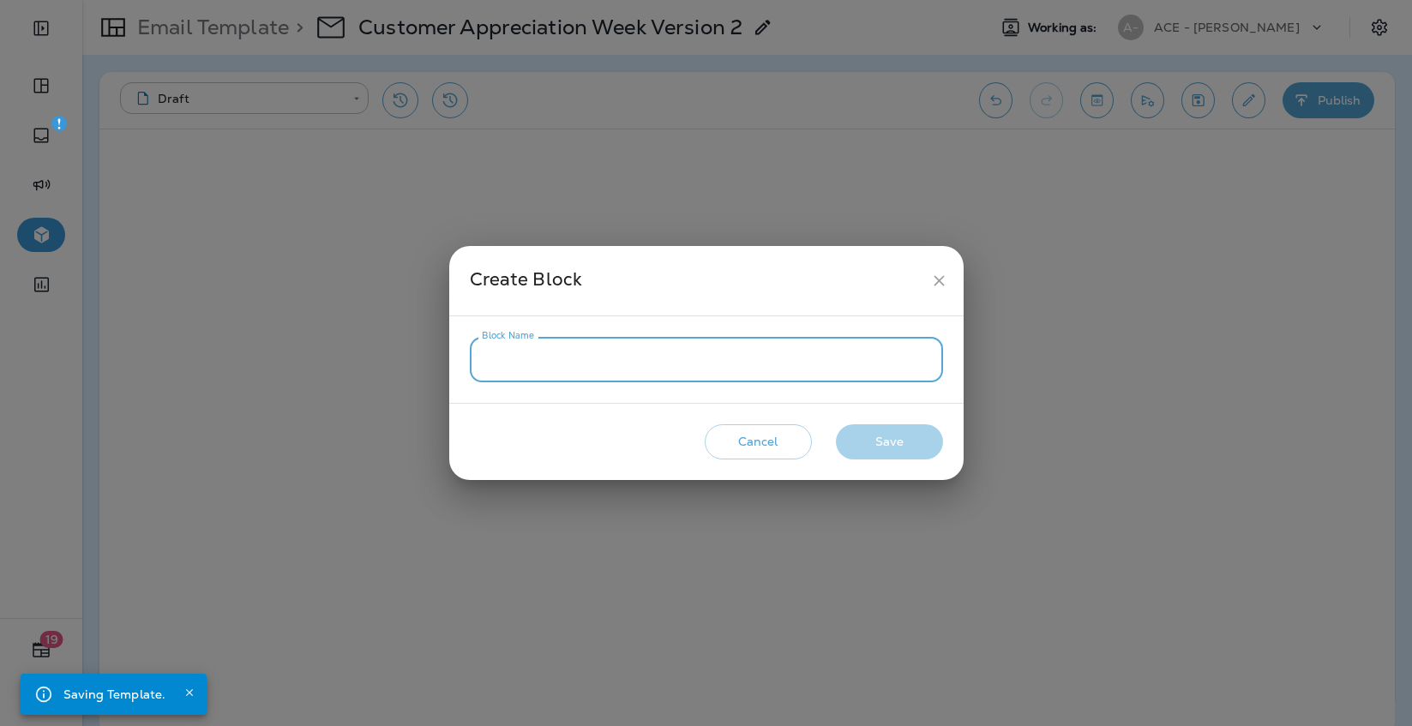
click at [899, 358] on input "Block Name" at bounding box center [706, 359] width 473 height 45
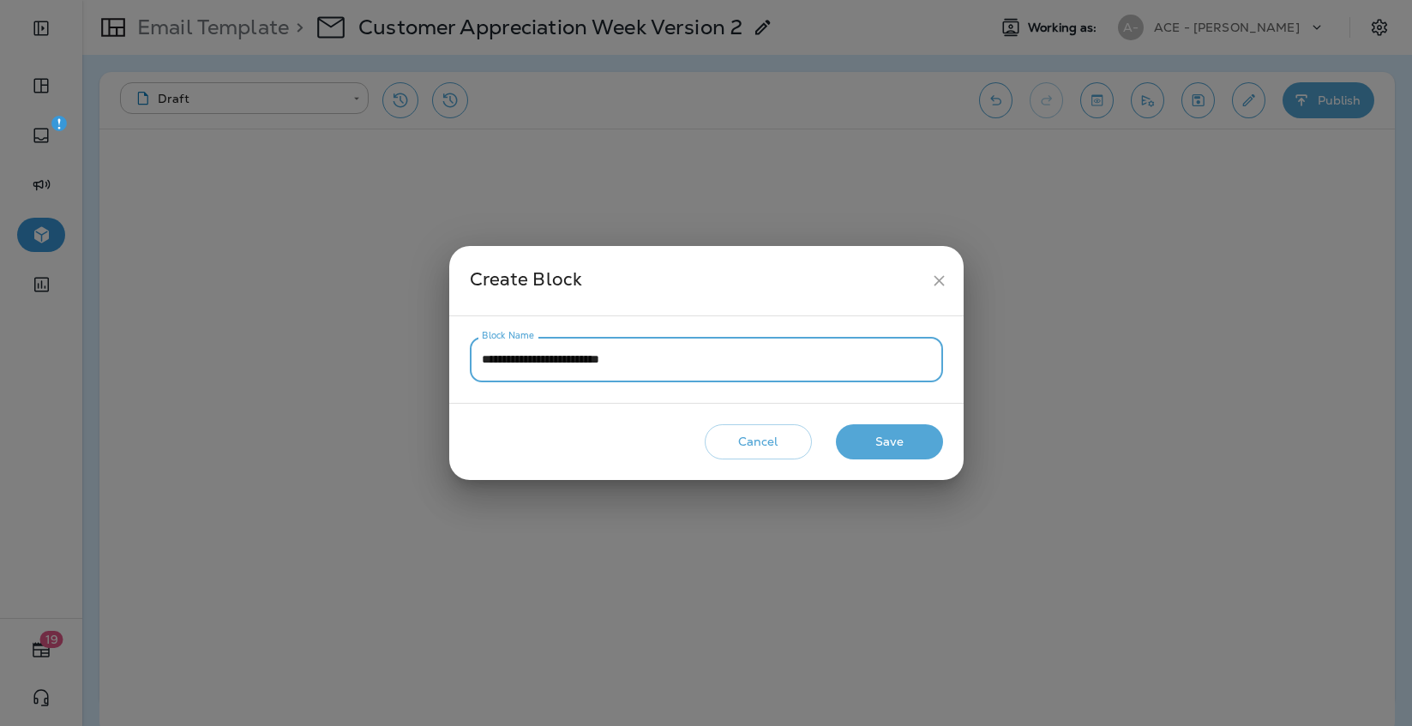
type input "**********"
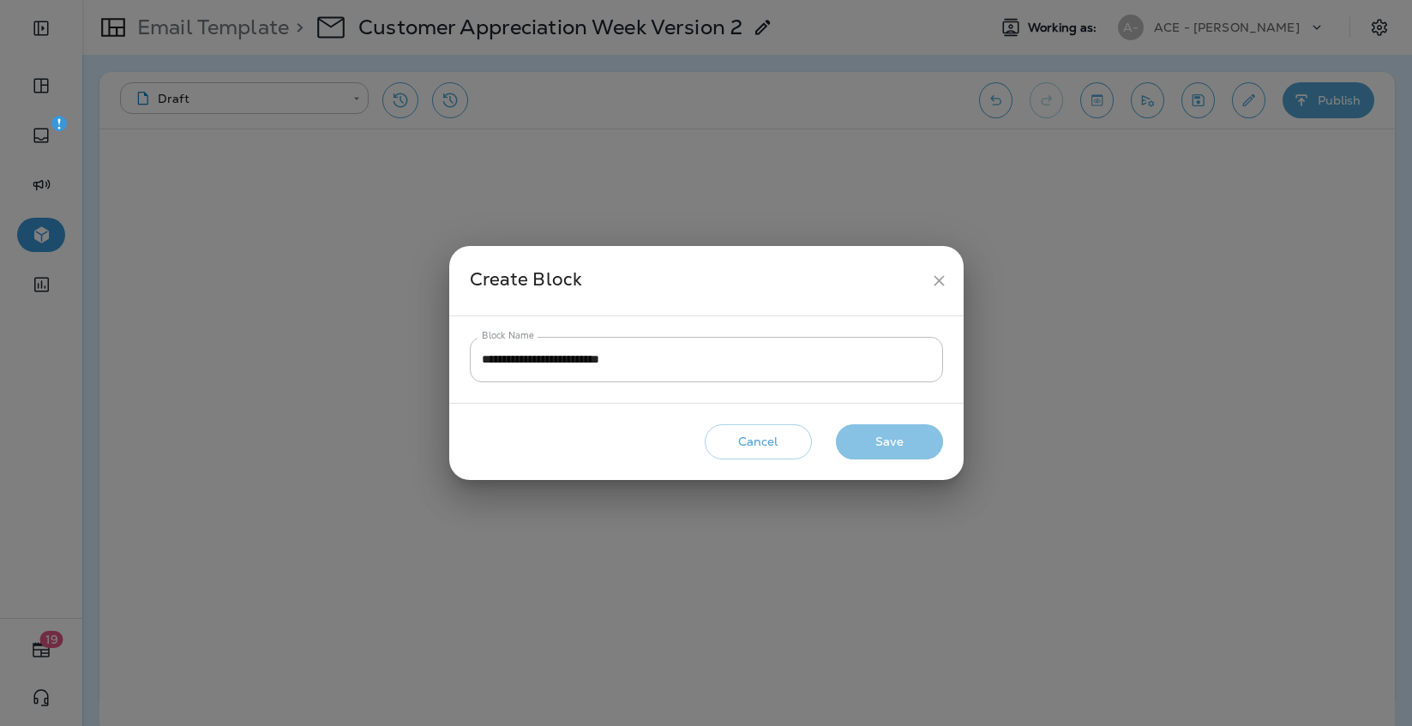
click at [886, 435] on button "Save" at bounding box center [889, 441] width 107 height 35
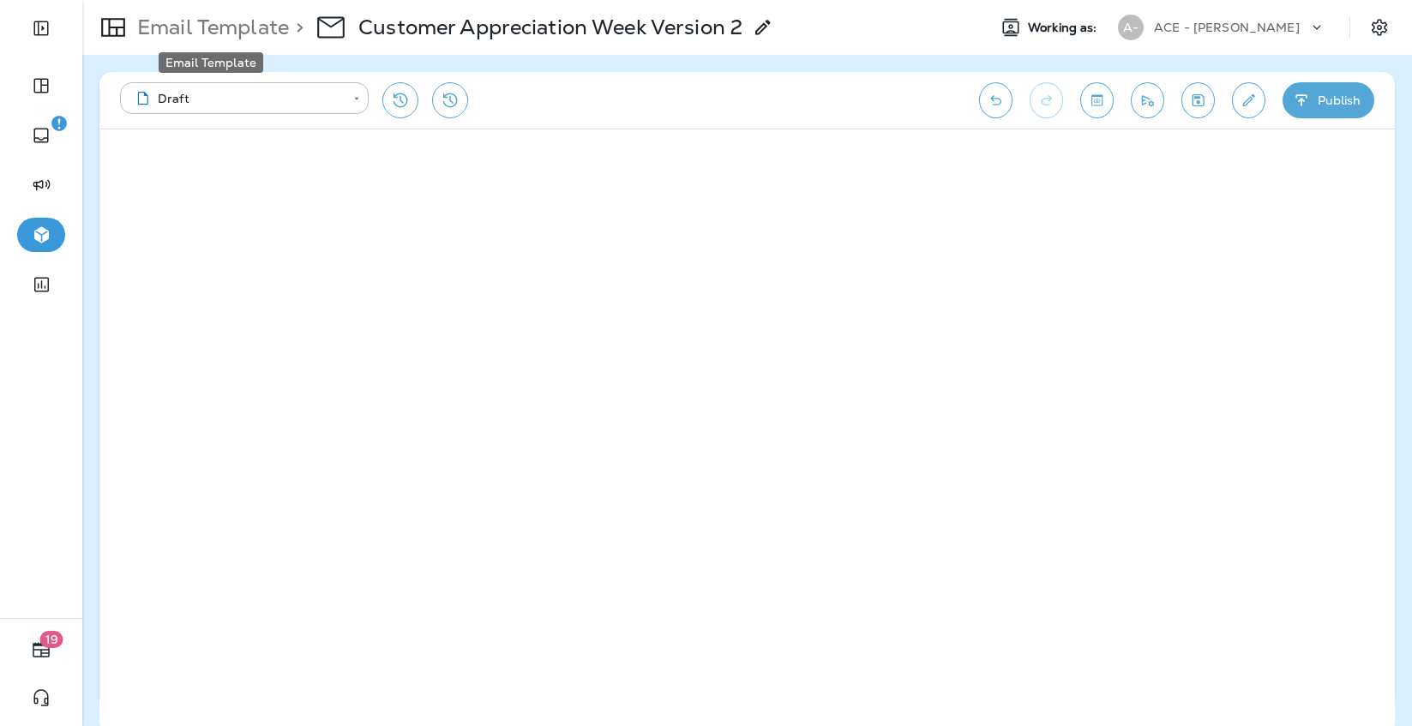
click at [256, 33] on p "Email Template" at bounding box center [209, 28] width 159 height 26
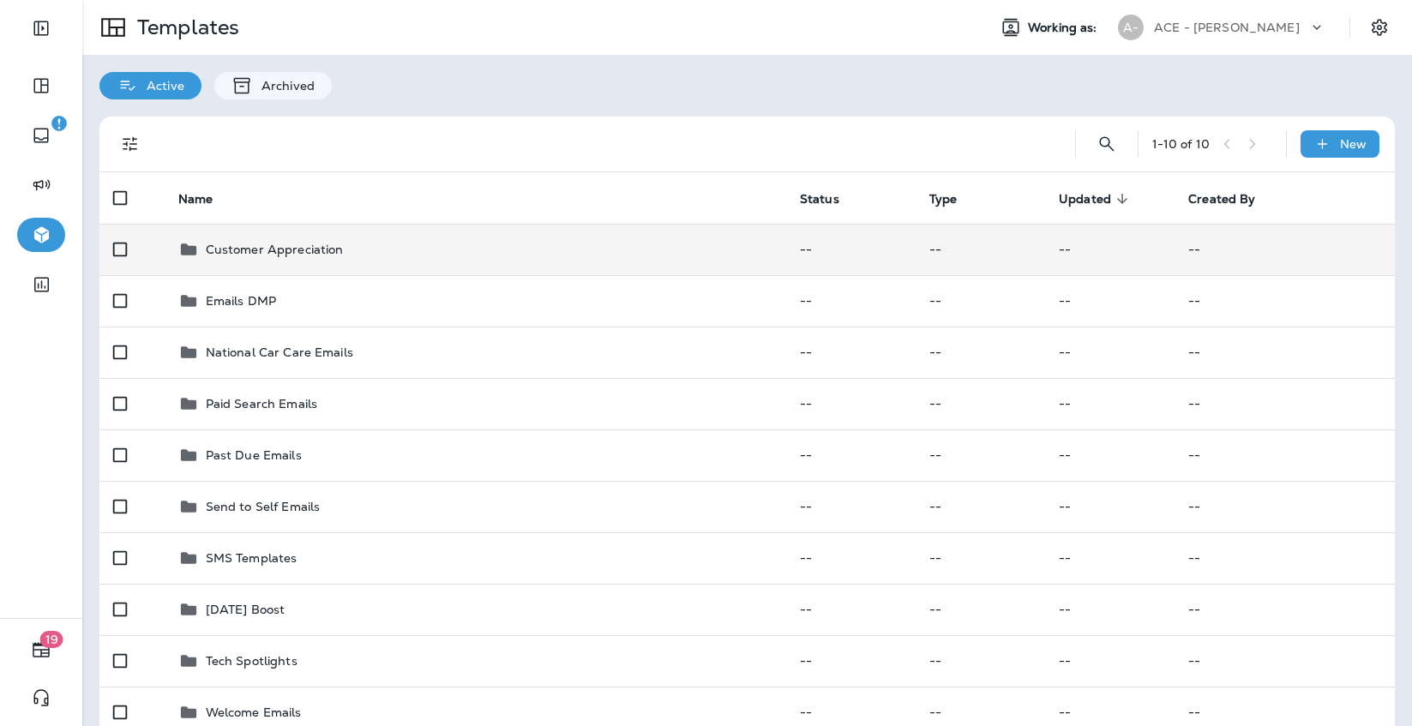
click at [411, 253] on div "Customer Appreciation" at bounding box center [475, 249] width 594 height 21
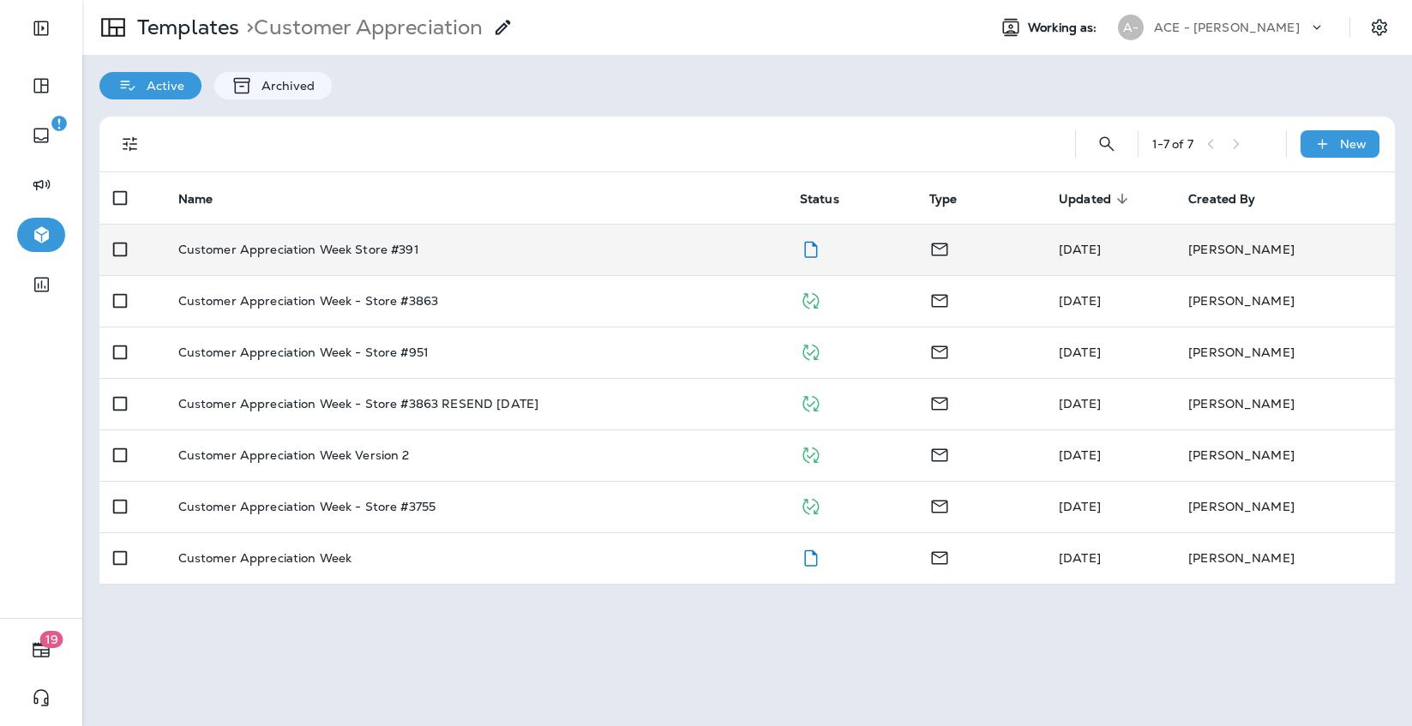
click at [411, 253] on p "Customer Appreciation Week Store #391" at bounding box center [298, 250] width 241 height 14
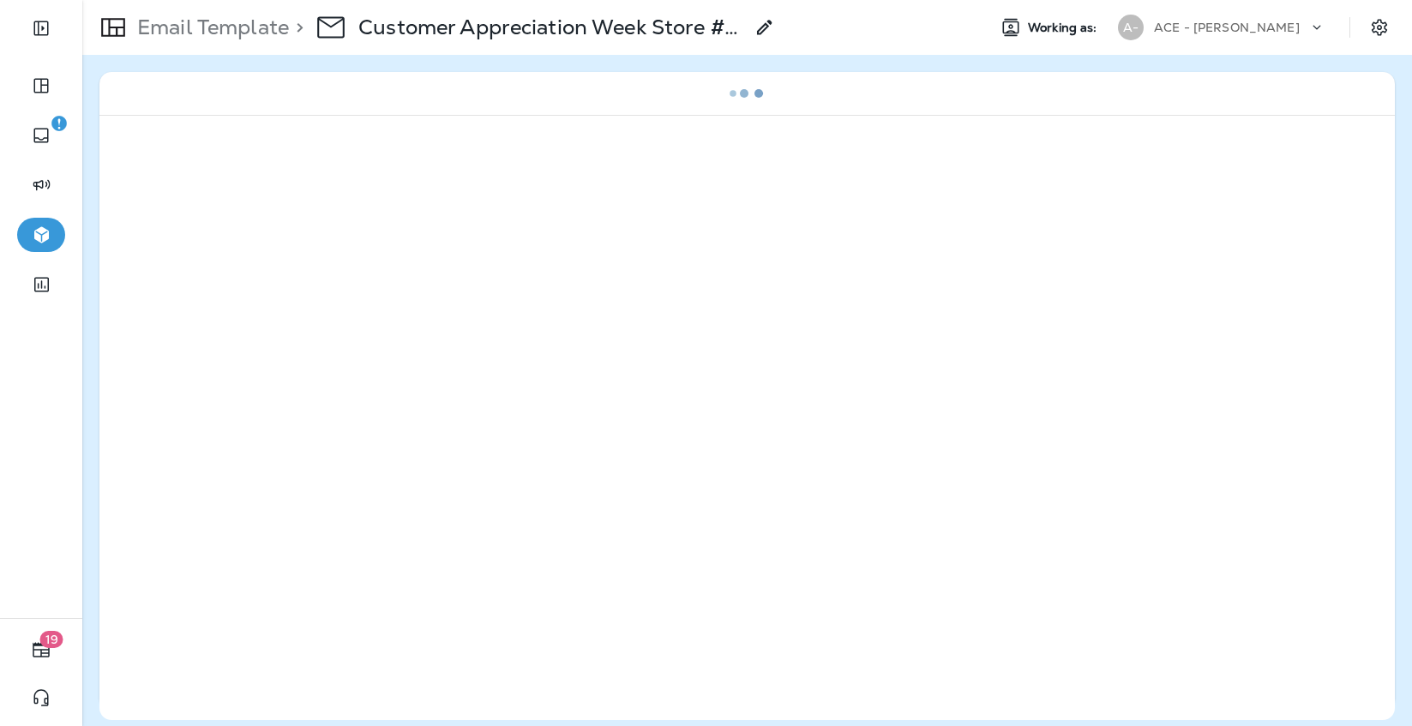
click at [763, 26] on icon at bounding box center [764, 27] width 21 height 21
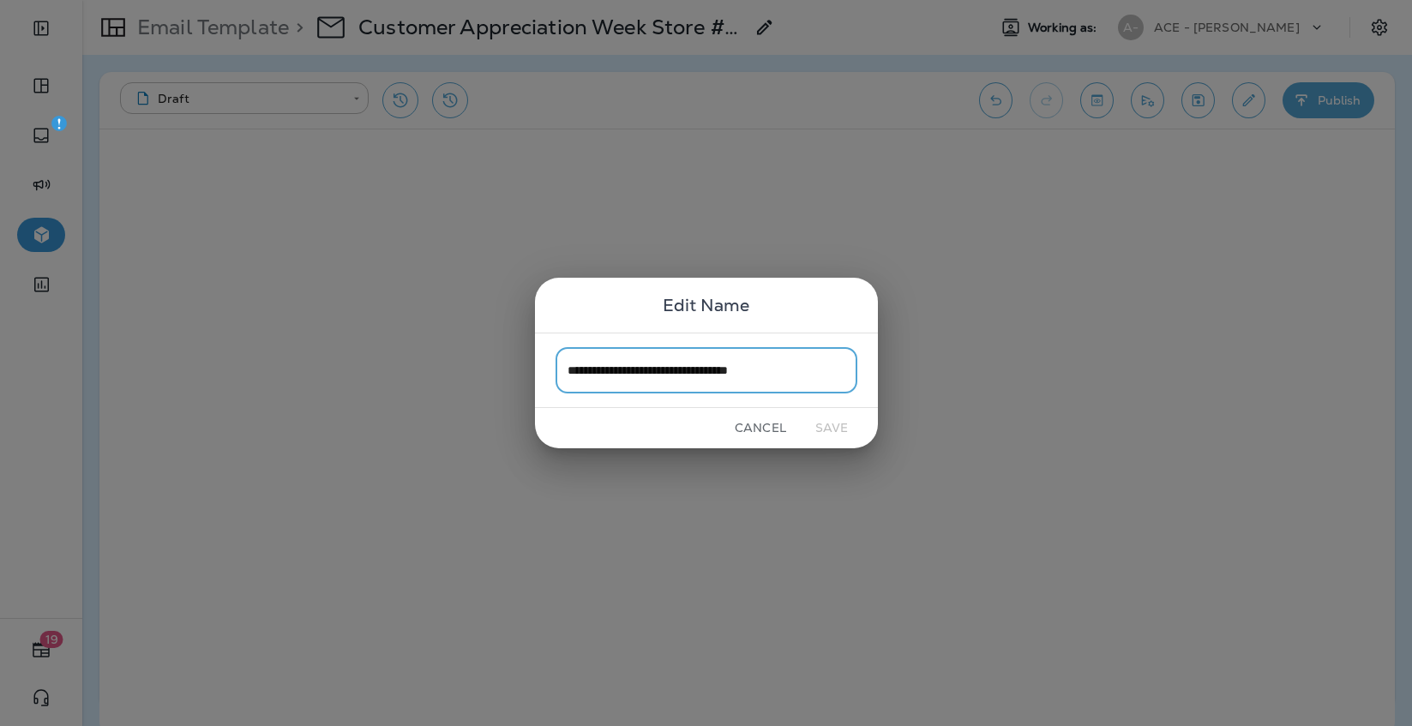
click at [813, 379] on input "**********" at bounding box center [706, 369] width 302 height 45
type input "**********"
click at [837, 424] on button "Save" at bounding box center [832, 428] width 64 height 27
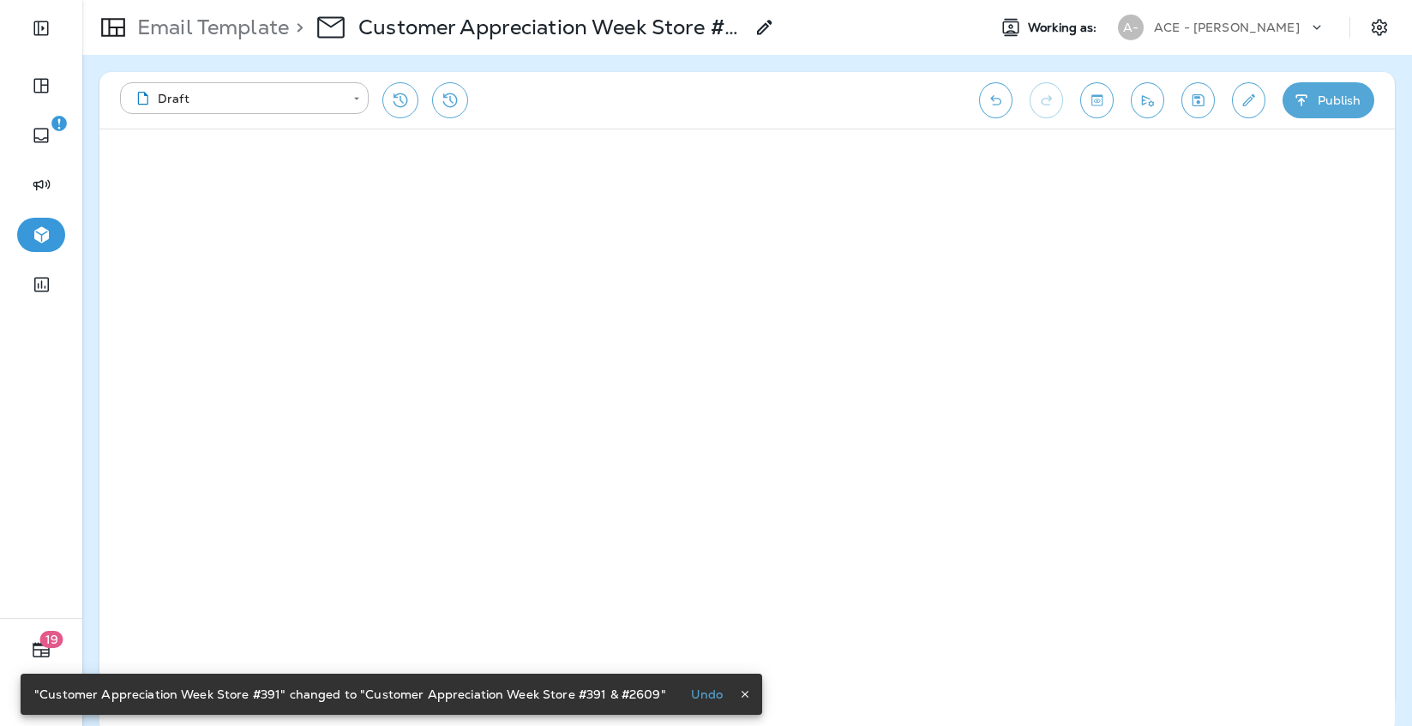
scroll to position [0, 11]
click at [1198, 98] on icon "Save" at bounding box center [1198, 100] width 12 height 12
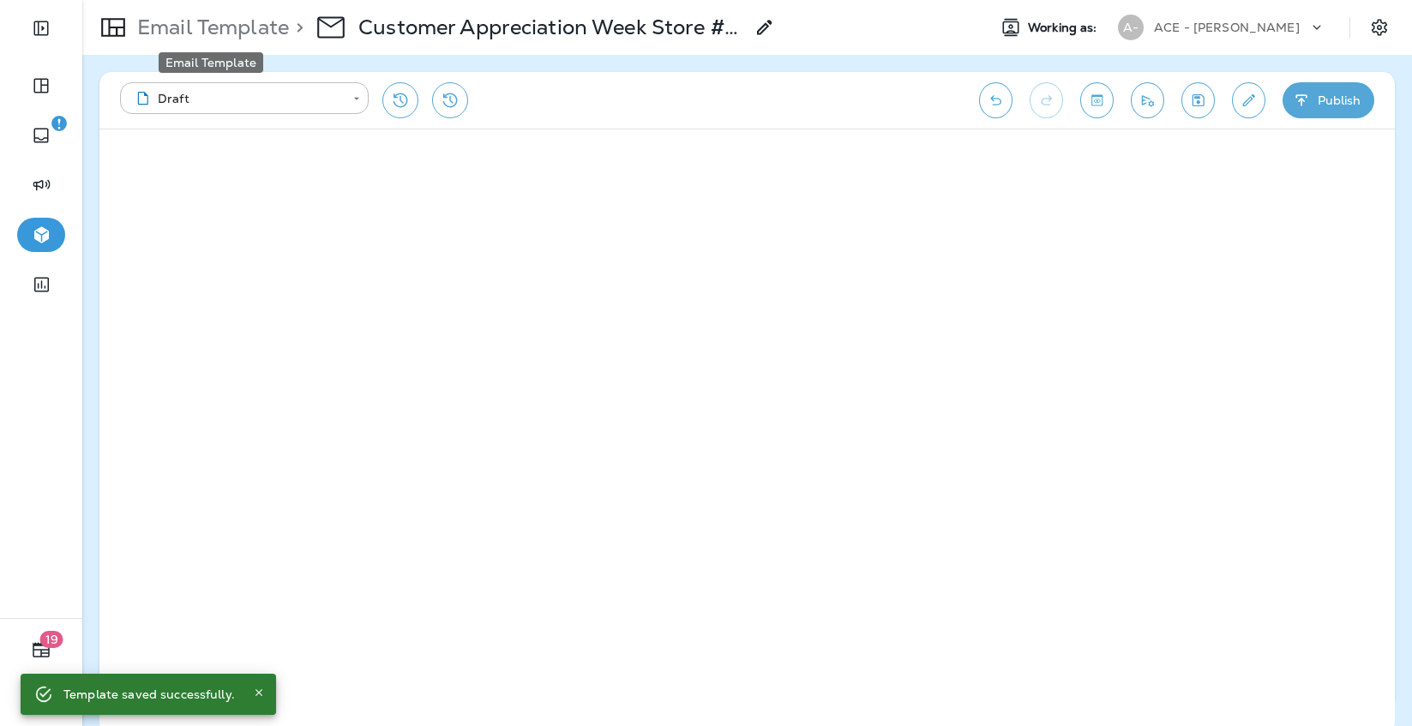
click at [281, 27] on p "Email Template" at bounding box center [209, 28] width 159 height 26
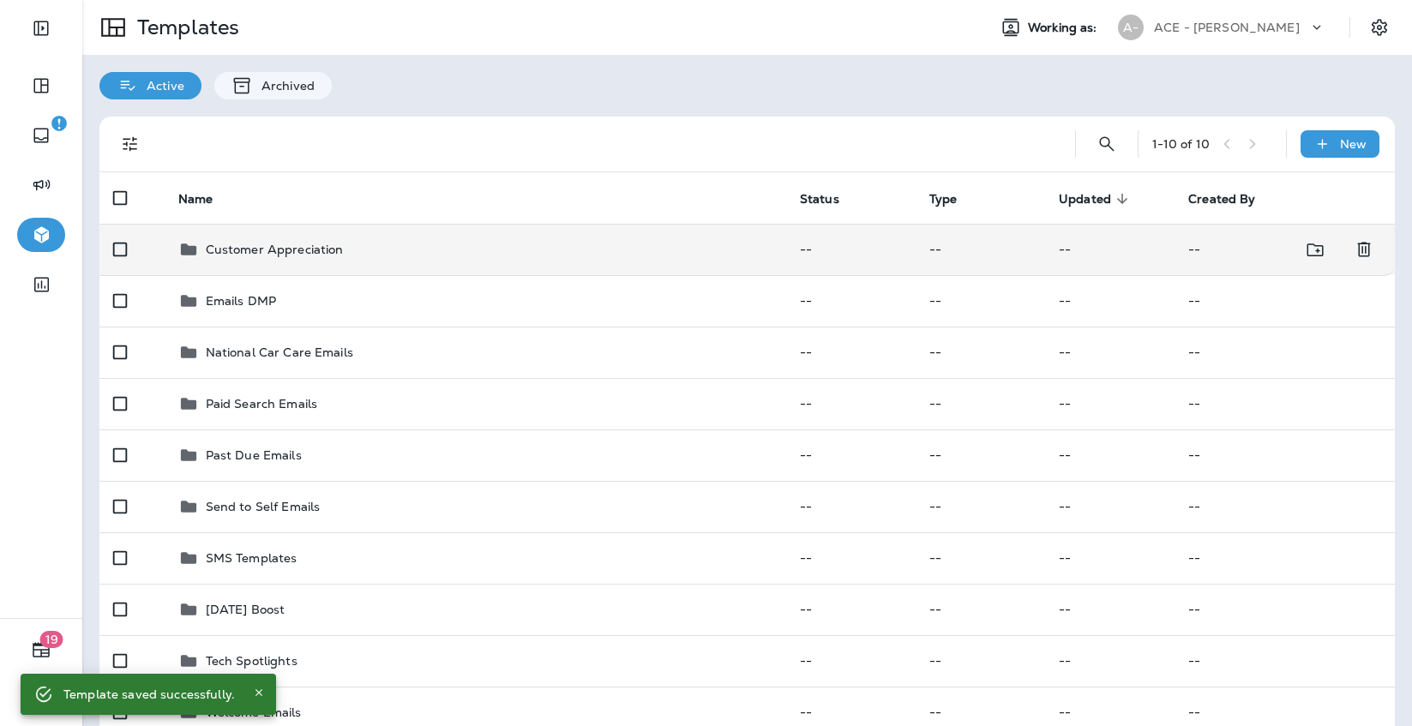
click at [709, 241] on div "Customer Appreciation" at bounding box center [475, 249] width 594 height 21
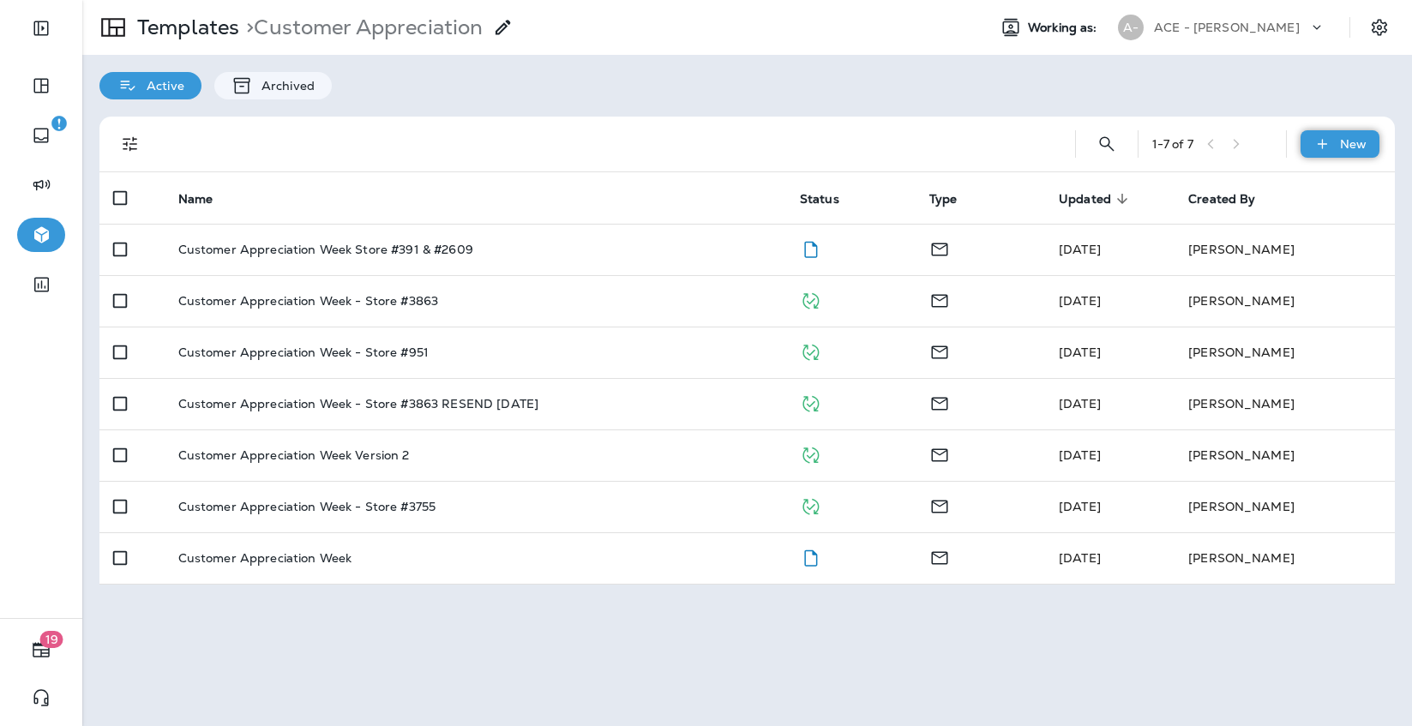
click at [1323, 138] on icon at bounding box center [1322, 143] width 18 height 17
click at [1306, 222] on li "New Folder" at bounding box center [1328, 229] width 145 height 41
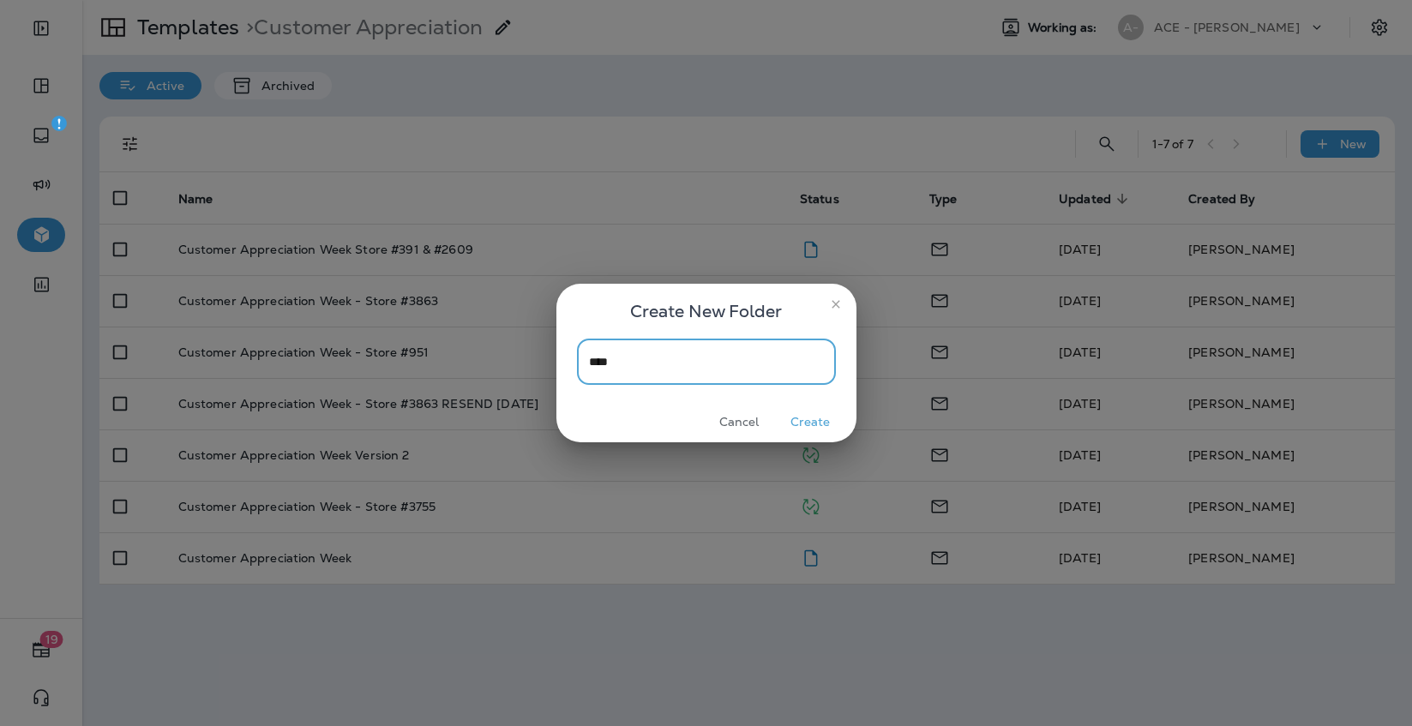
type input "****"
click at [821, 423] on button "Create" at bounding box center [810, 422] width 64 height 27
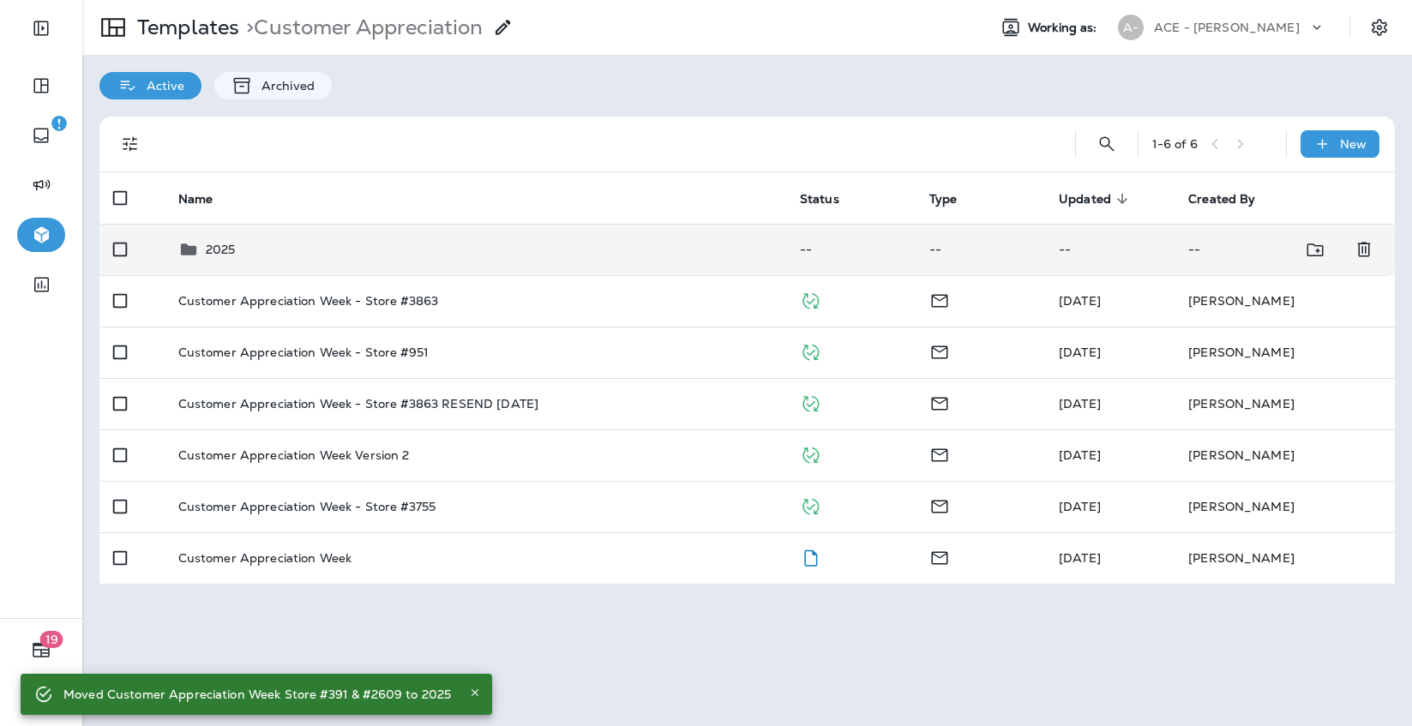
click at [435, 253] on div "2025" at bounding box center [475, 249] width 594 height 21
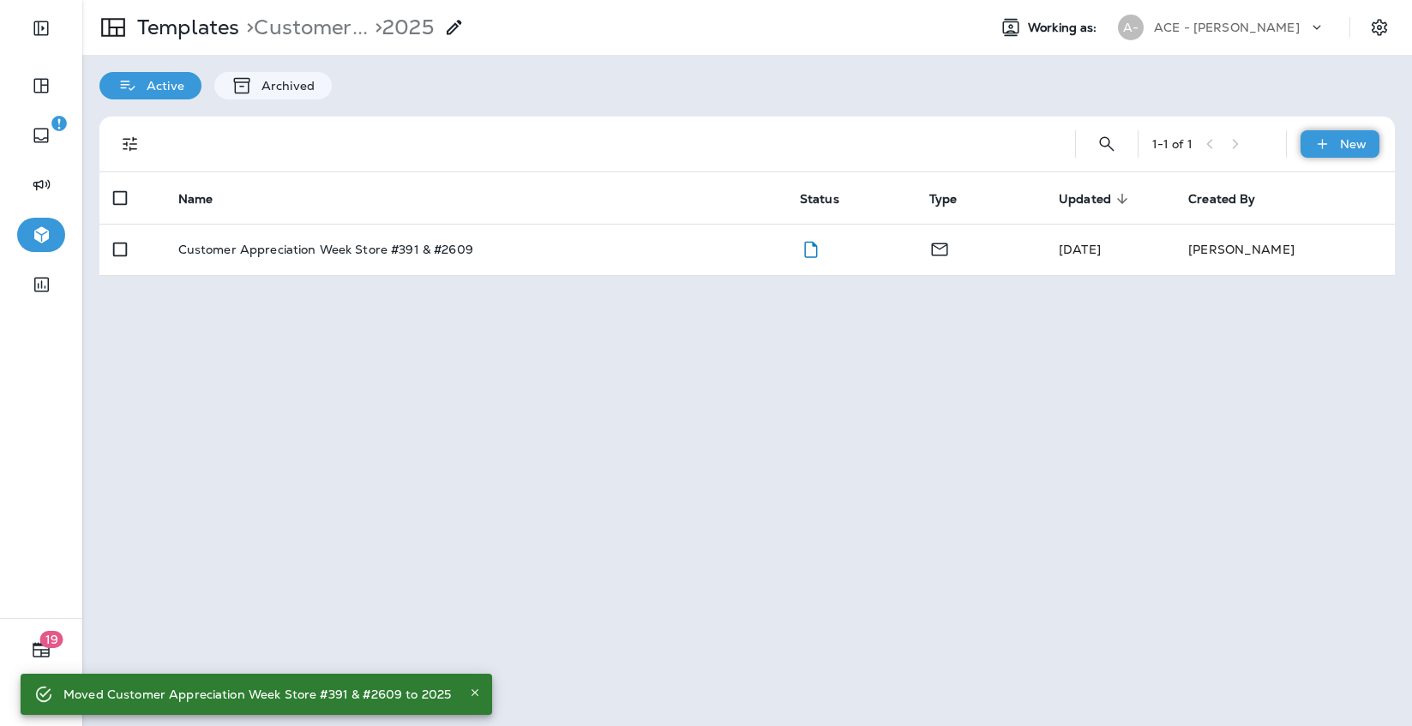
click at [1335, 136] on div "New" at bounding box center [1339, 143] width 79 height 27
click at [1320, 234] on li "New Folder" at bounding box center [1328, 229] width 145 height 41
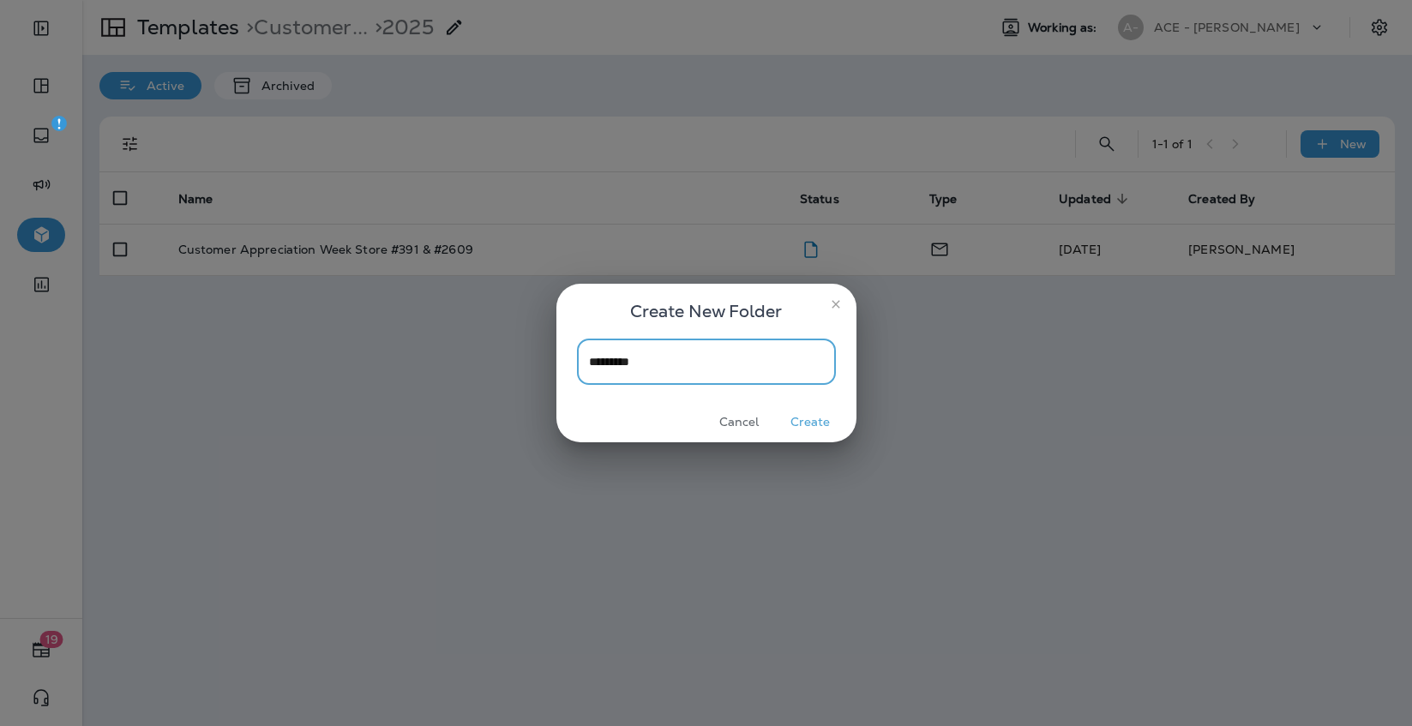
type input "*********"
click at [814, 417] on button "Create" at bounding box center [810, 422] width 64 height 27
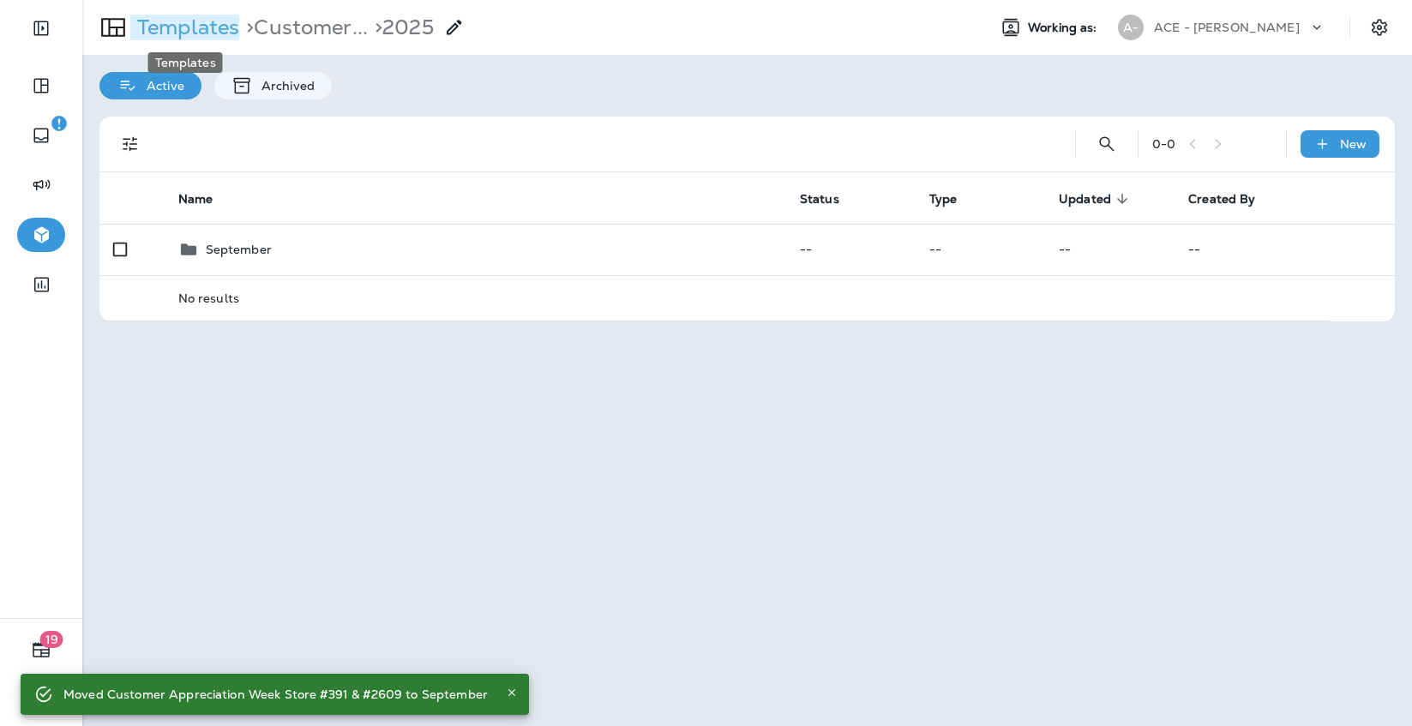
click at [200, 33] on p "Templates" at bounding box center [184, 28] width 109 height 26
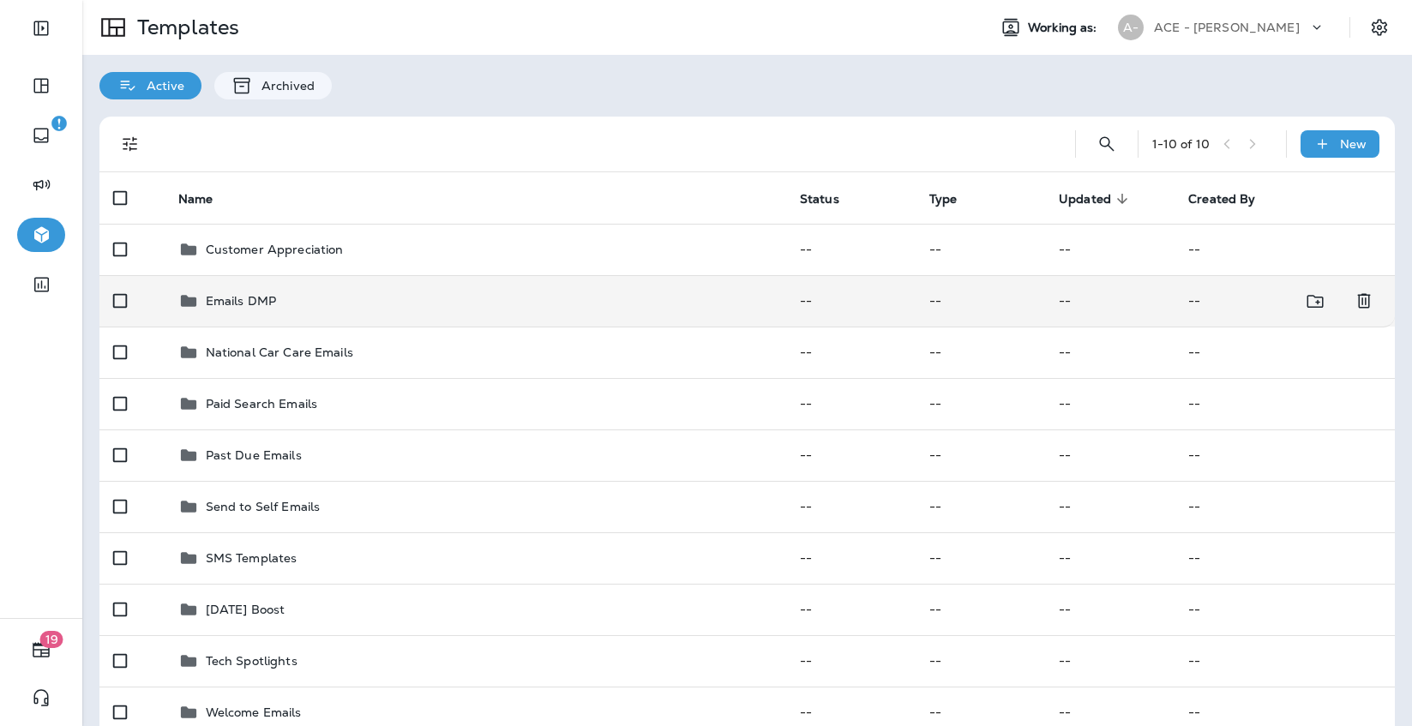
click at [452, 291] on div "Emails DMP" at bounding box center [475, 301] width 594 height 21
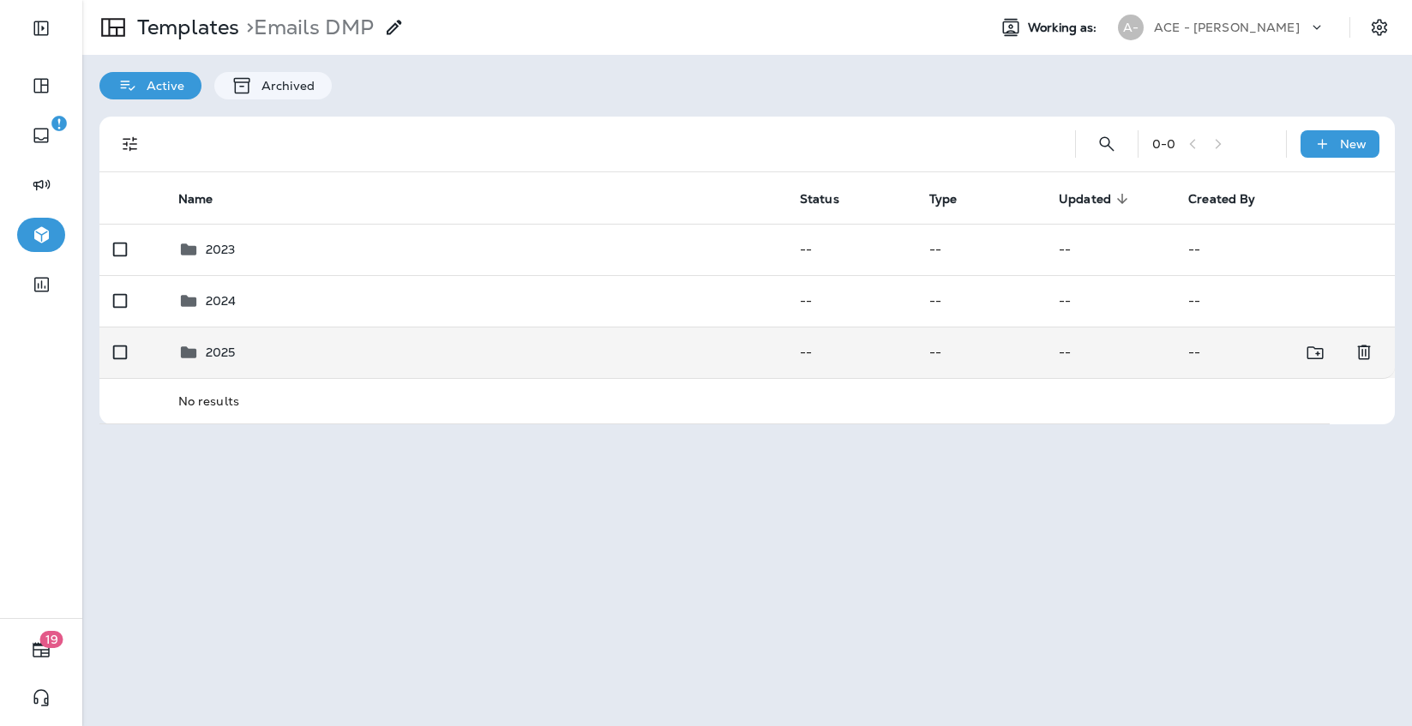
click at [387, 358] on div "2025" at bounding box center [475, 352] width 594 height 21
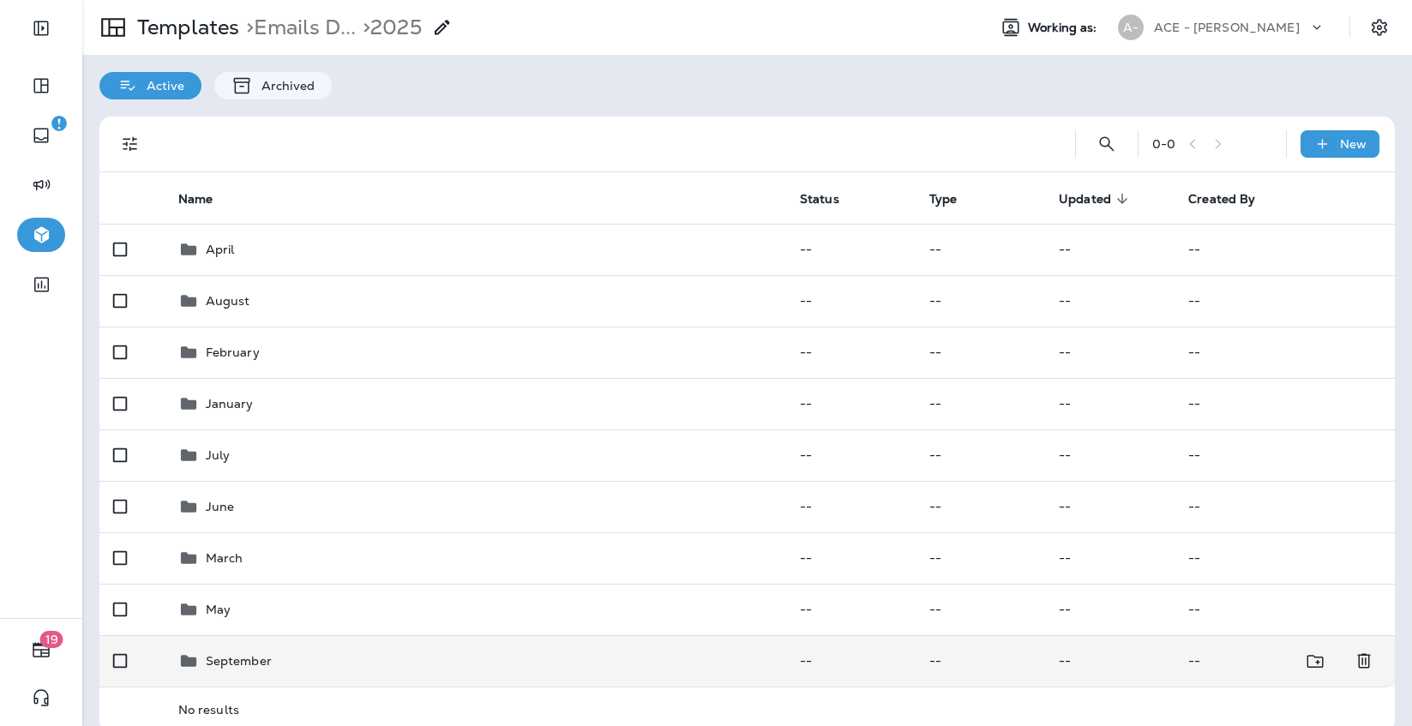
click at [407, 639] on td "September" at bounding box center [475, 660] width 621 height 51
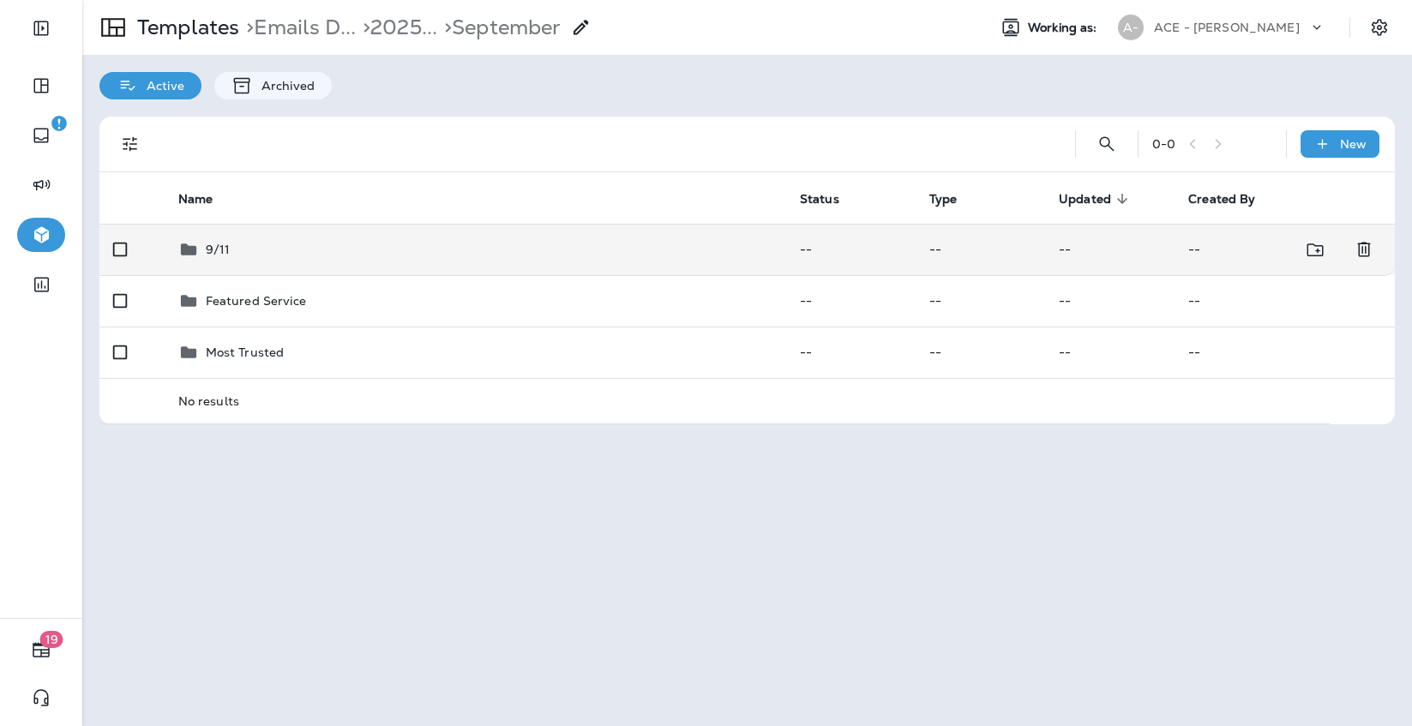
click at [453, 256] on div "9/11" at bounding box center [475, 249] width 594 height 21
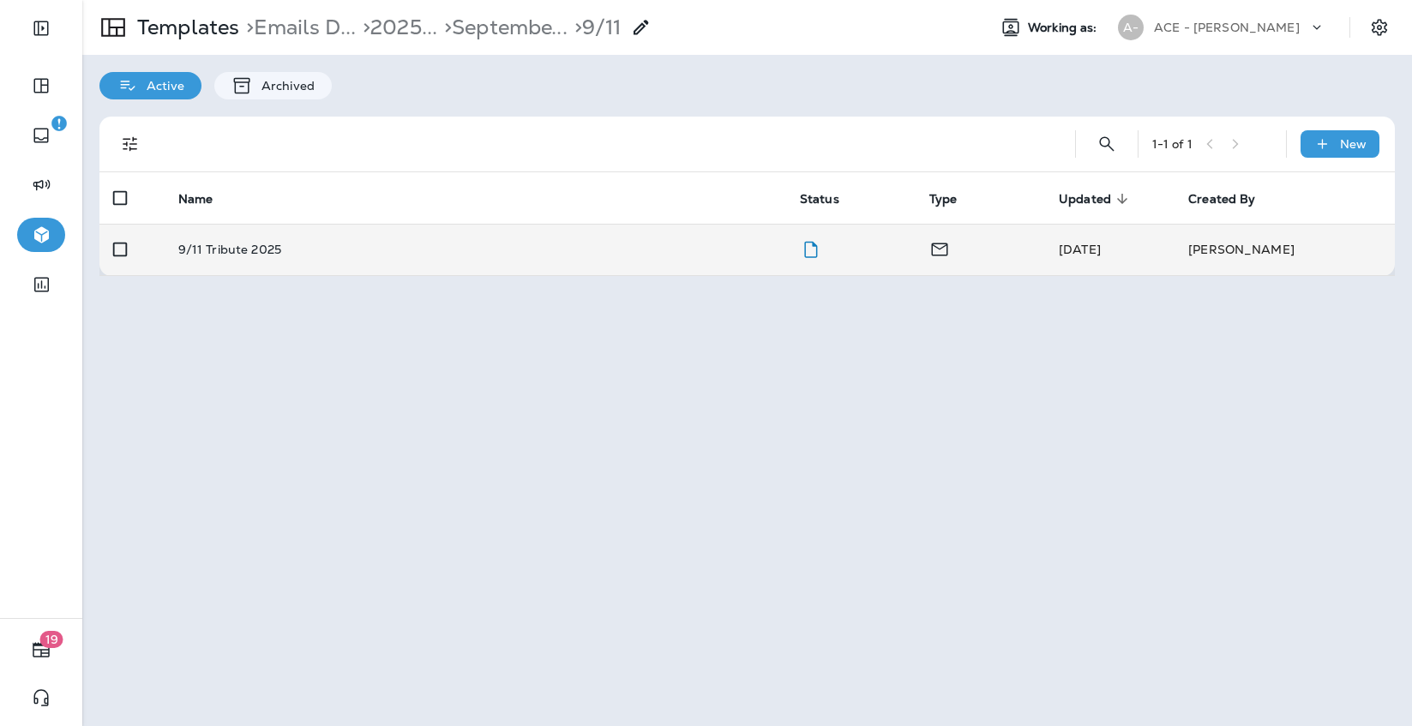
click at [448, 262] on td "9/11 Tribute 2025" at bounding box center [475, 249] width 621 height 51
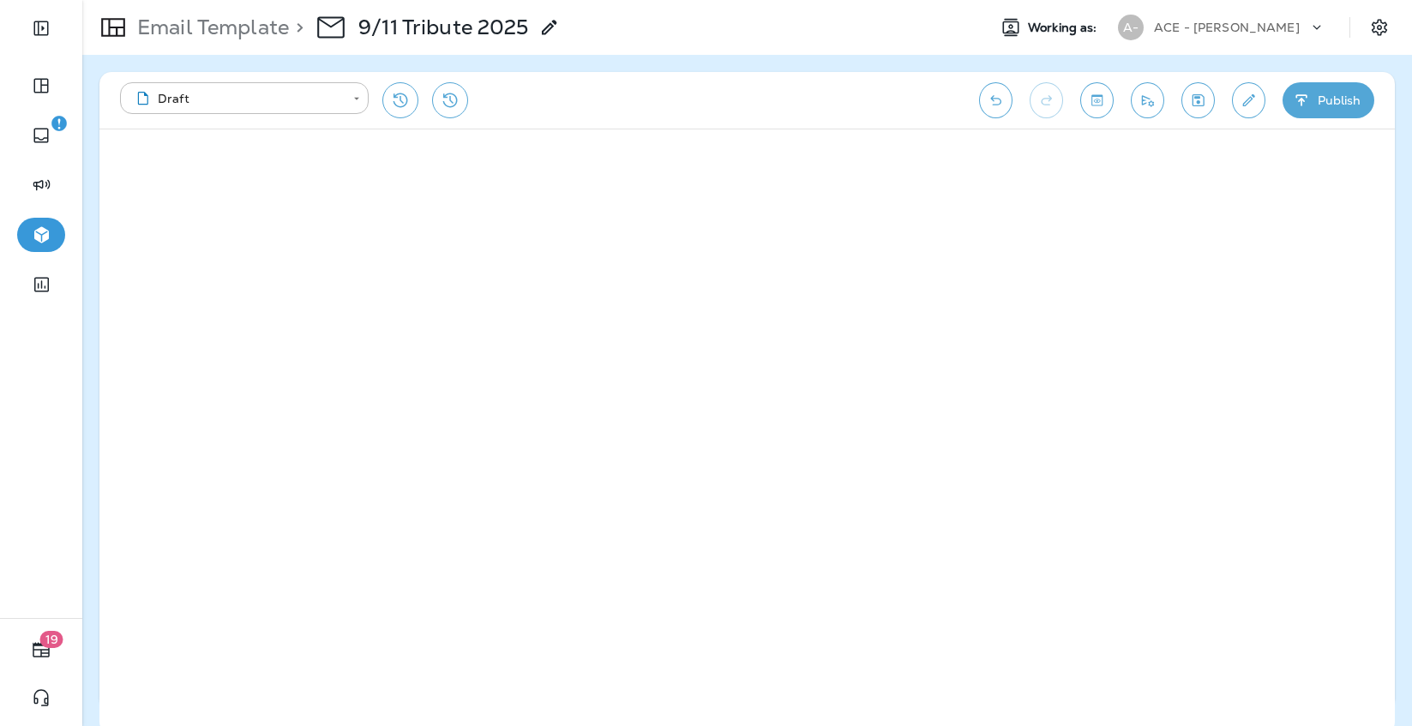
click at [247, 43] on div "Email Template > 9/11 Tribute 2025" at bounding box center [320, 27] width 477 height 48
click at [249, 30] on p "Email Template" at bounding box center [209, 28] width 159 height 26
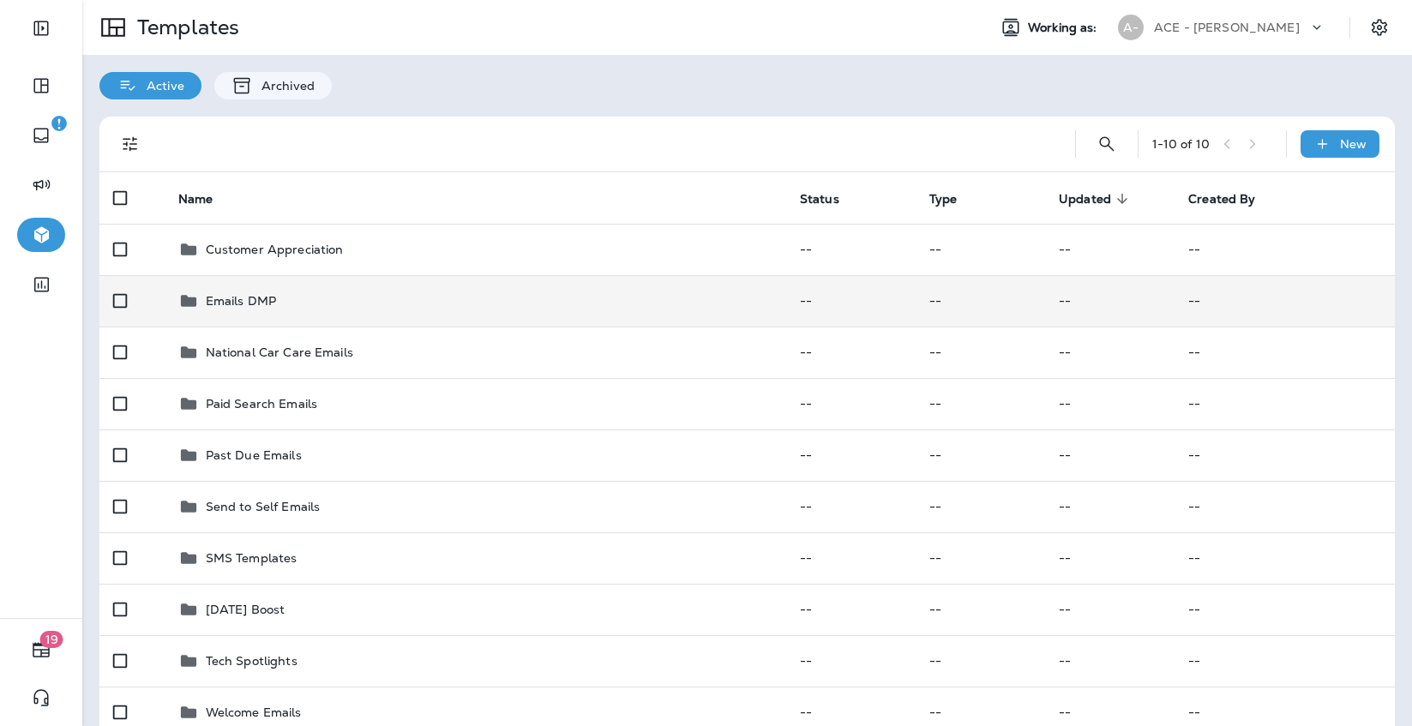
click at [283, 292] on div "Emails DMP" at bounding box center [475, 301] width 594 height 21
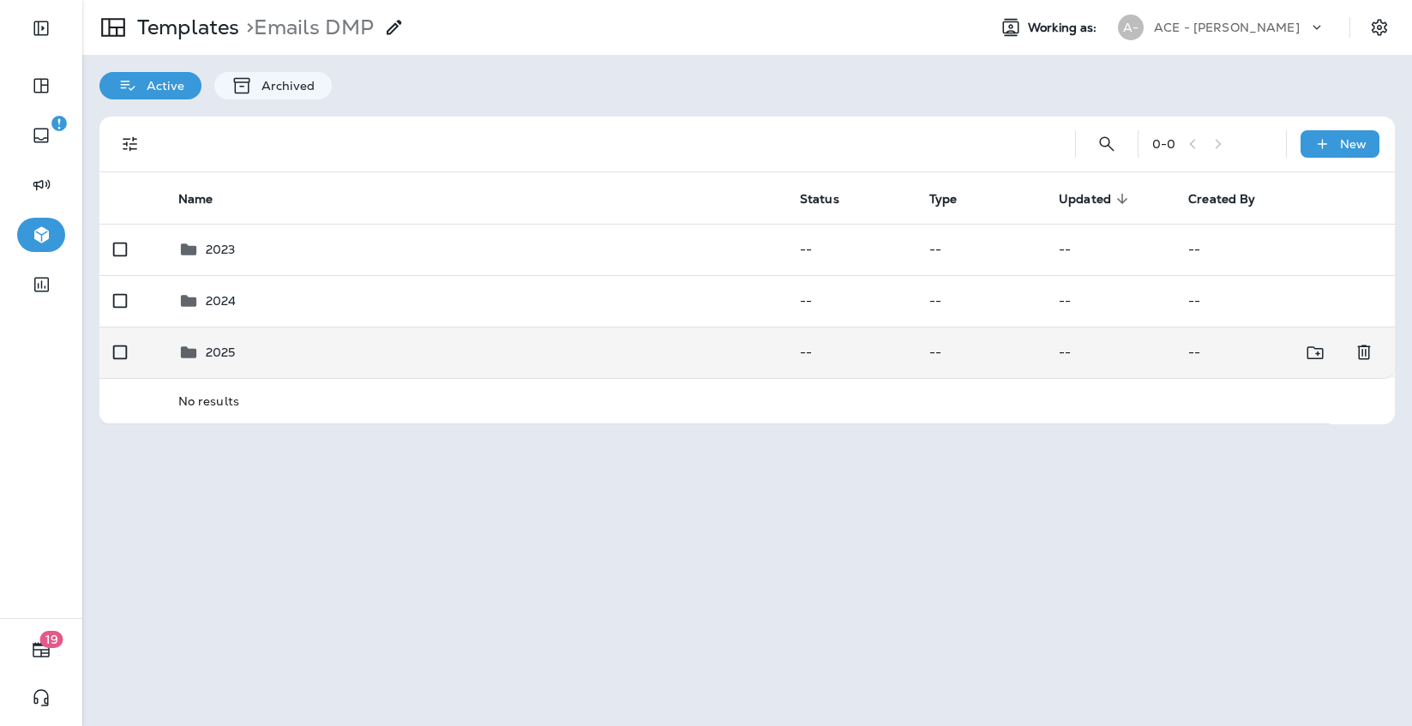
click at [283, 331] on td "2025" at bounding box center [475, 352] width 621 height 51
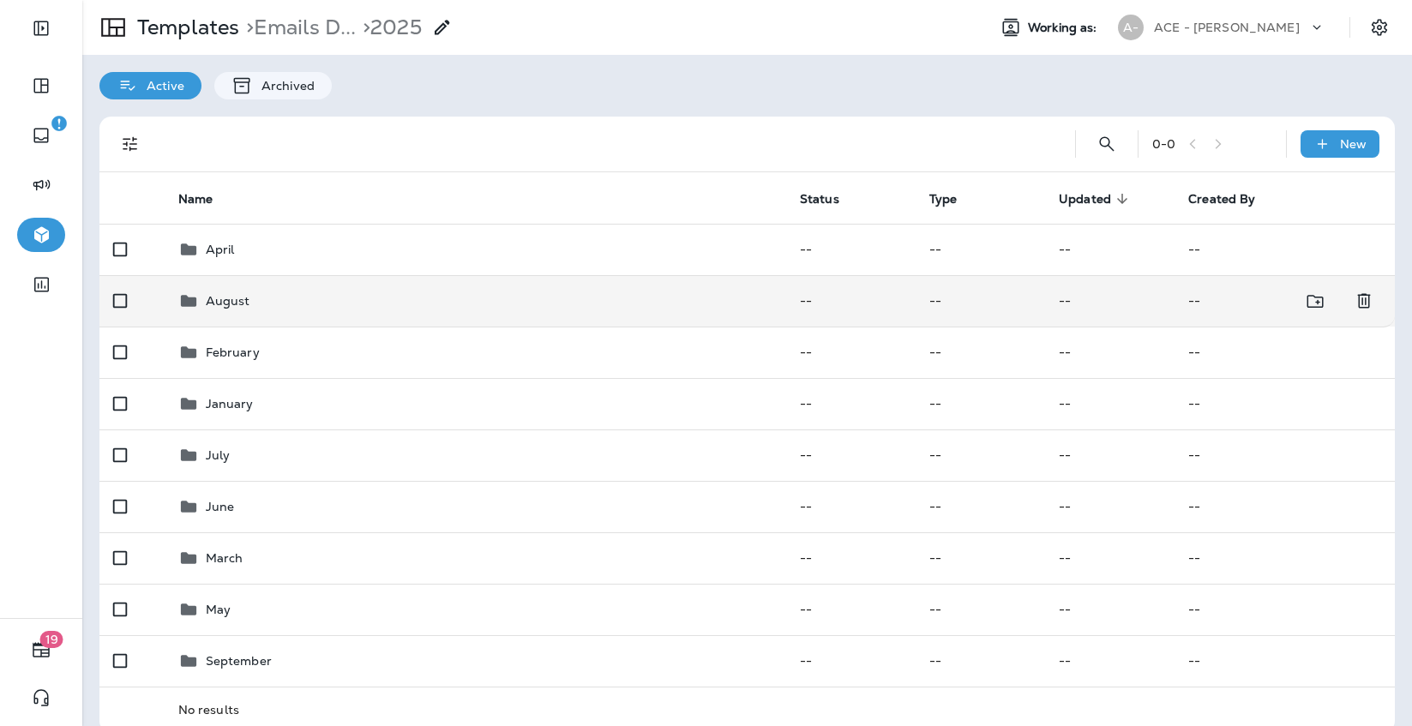
click at [284, 321] on td "August" at bounding box center [475, 300] width 621 height 51
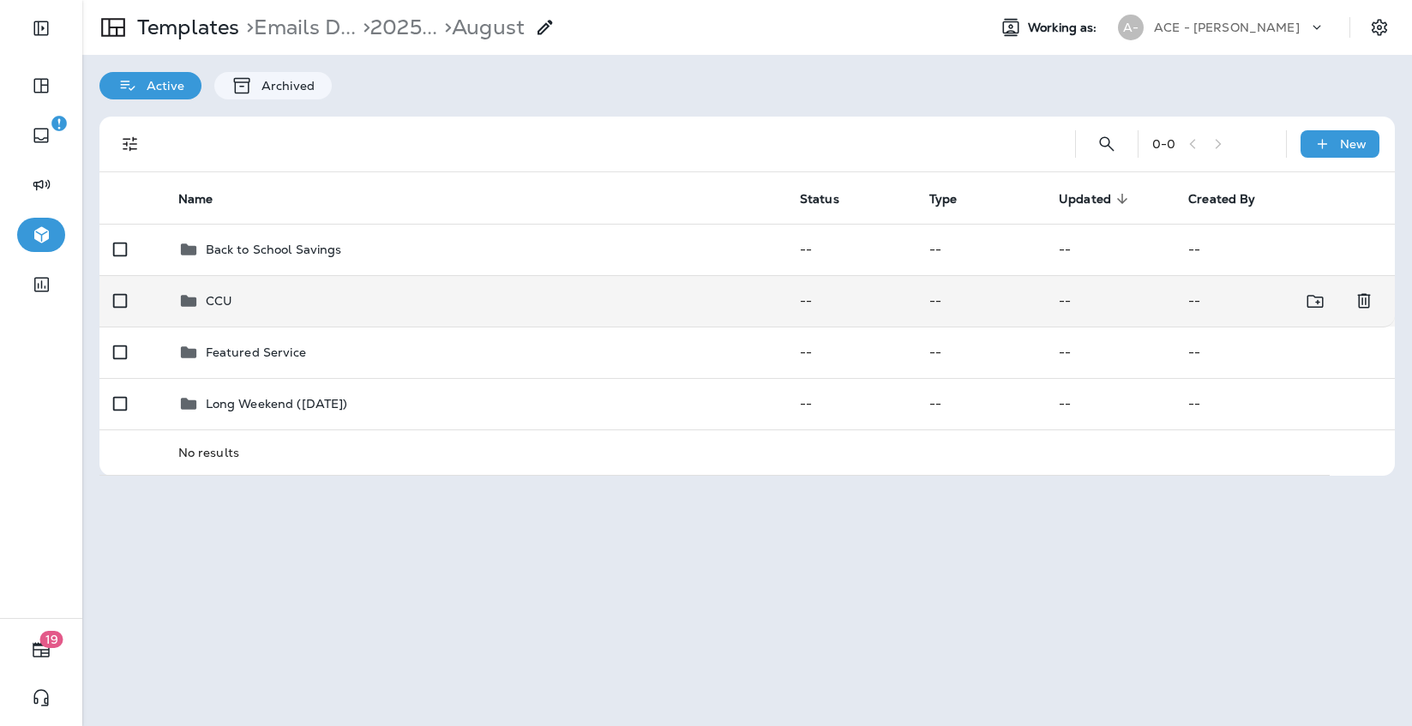
click at [313, 293] on div "CCU" at bounding box center [475, 301] width 594 height 21
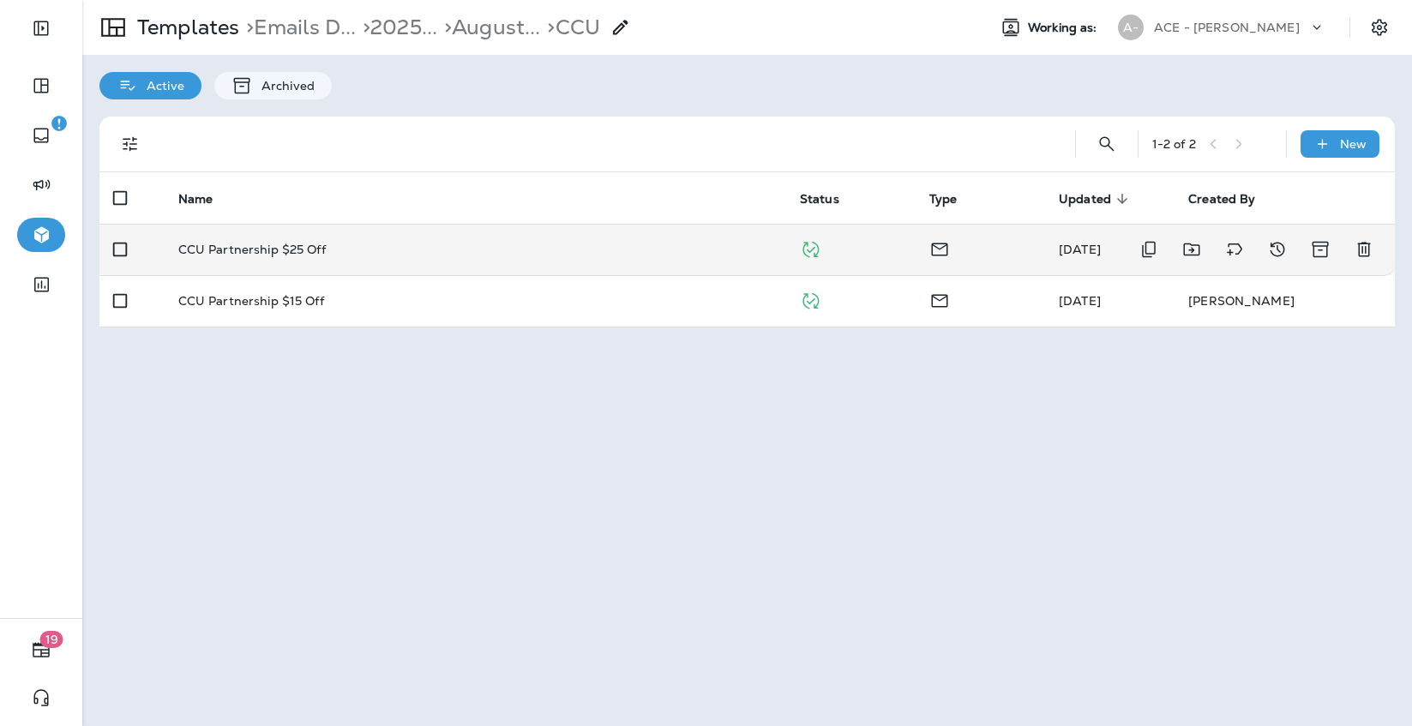
click at [422, 243] on div "CCU Partnership $25 Off" at bounding box center [475, 250] width 594 height 14
